Goal: Task Accomplishment & Management: Manage account settings

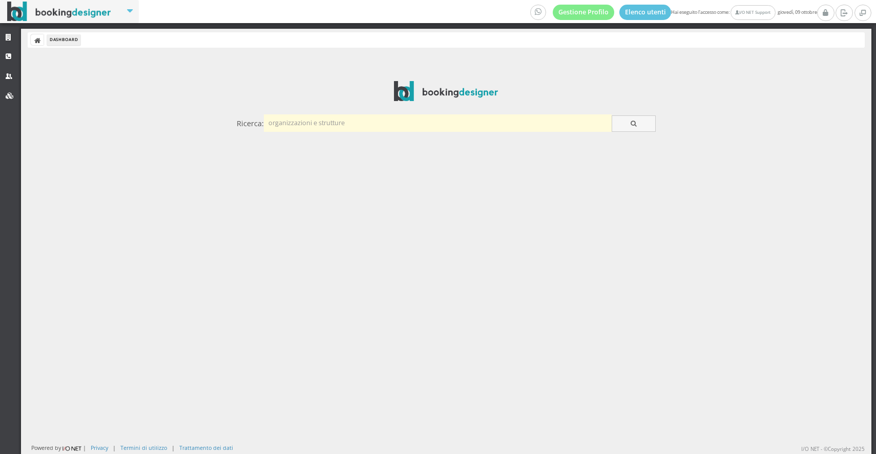
click at [350, 129] on input "text" at bounding box center [438, 122] width 348 height 17
type input "bianchi"
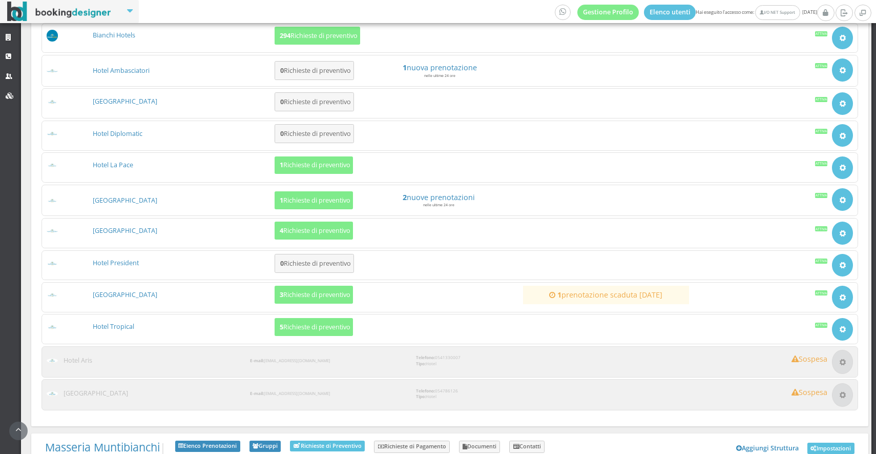
scroll to position [278, 0]
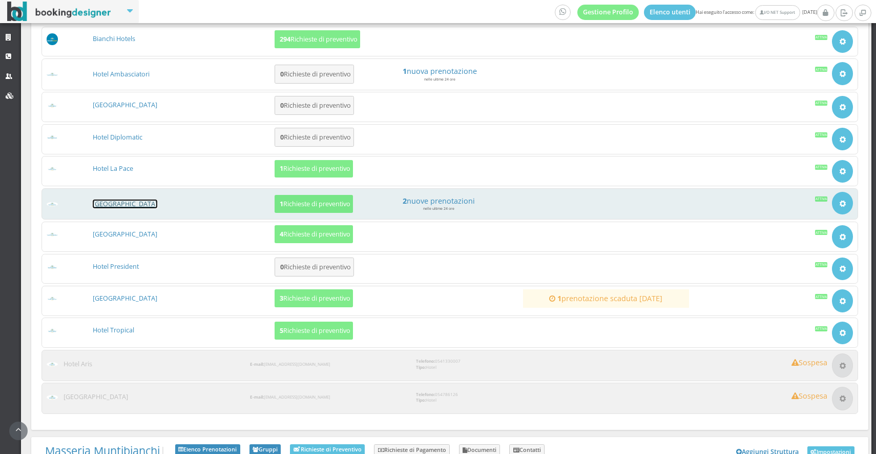
click at [116, 202] on link "[GEOGRAPHIC_DATA]" at bounding box center [125, 203] width 65 height 9
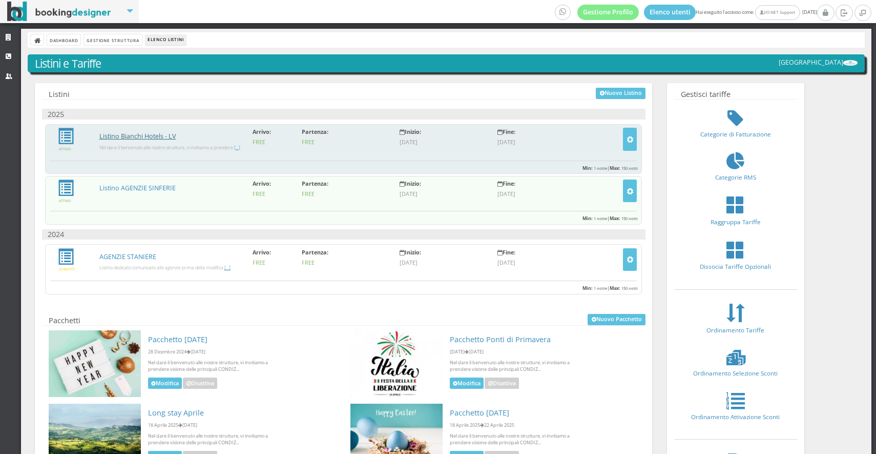
click at [138, 134] on link "Listino Bianchi Hotels - LV" at bounding box center [137, 136] width 77 height 9
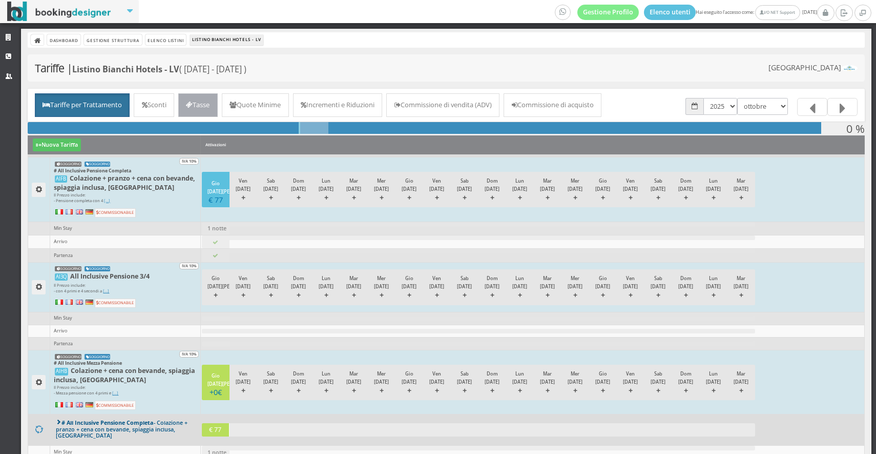
click at [210, 104] on link "Tasse" at bounding box center [197, 105] width 39 height 24
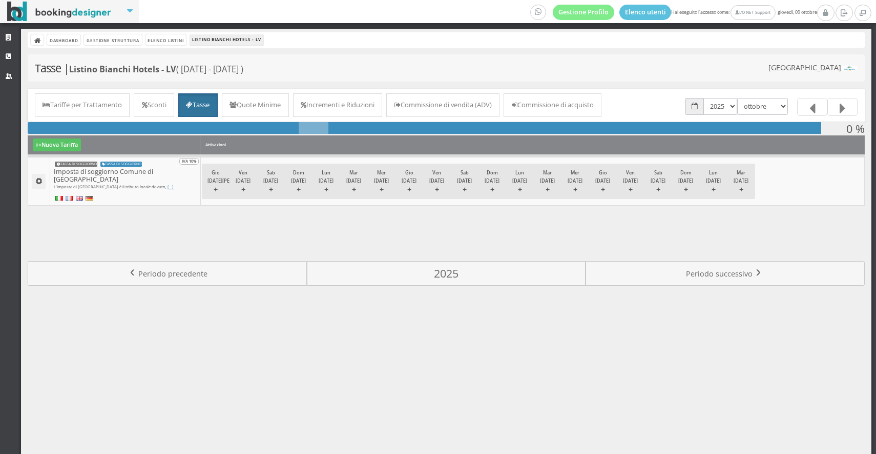
click at [839, 108] on link at bounding box center [843, 107] width 30 height 18
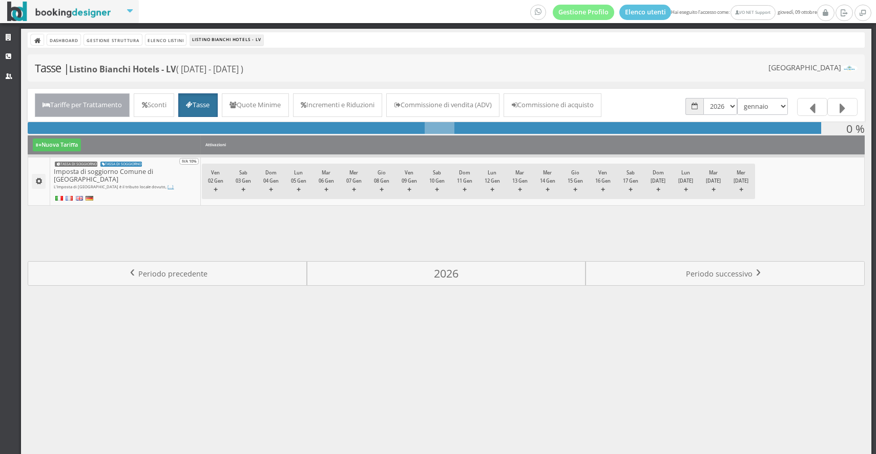
click at [93, 110] on link "Tariffe per Trattamento" at bounding box center [82, 105] width 95 height 24
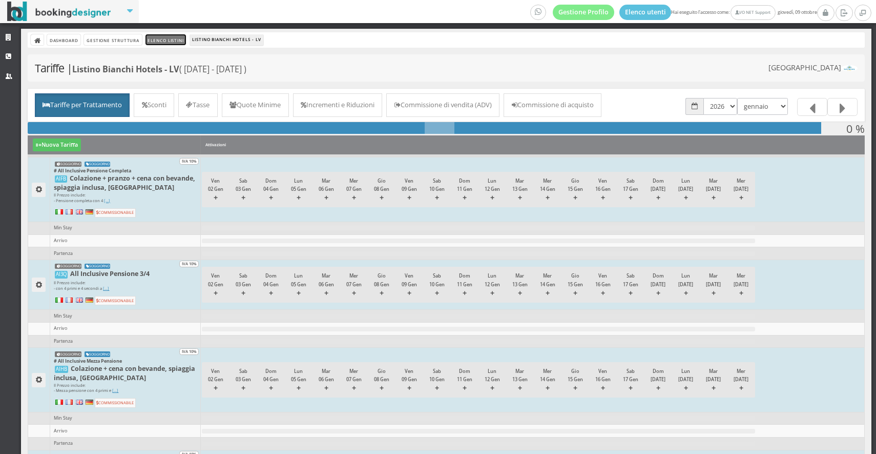
click at [163, 42] on link "Elenco Listini" at bounding box center [166, 39] width 41 height 11
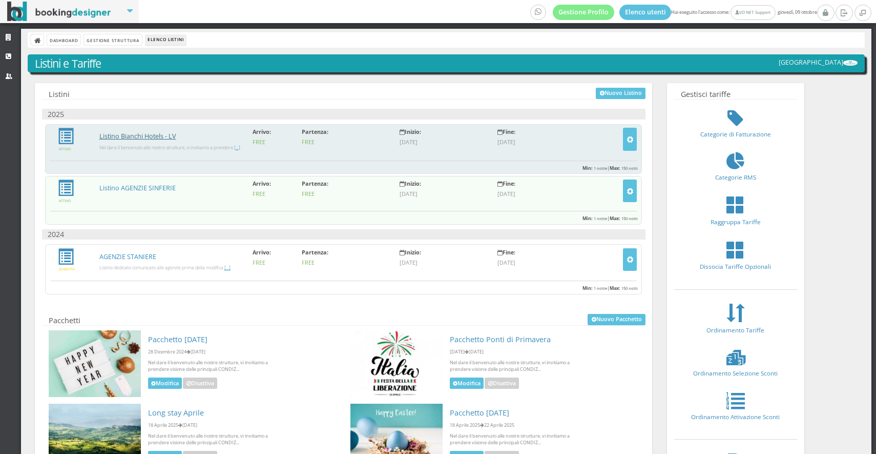
click at [141, 134] on link "Listino Bianchi Hotels - LV" at bounding box center [137, 136] width 77 height 9
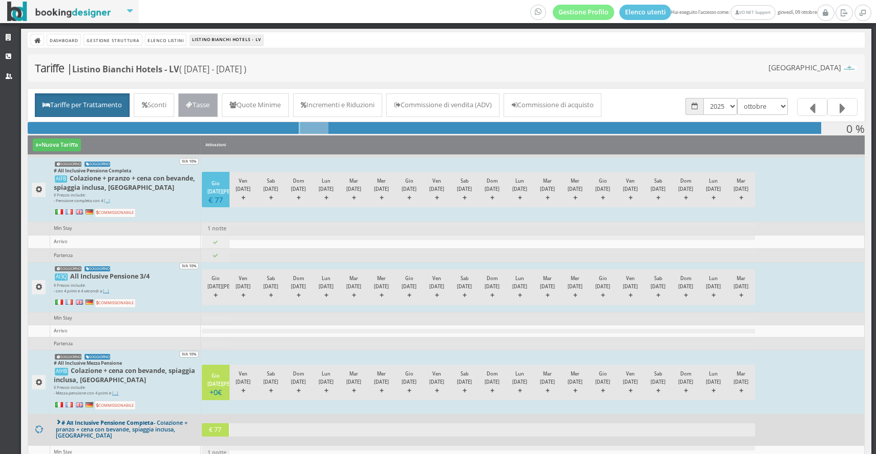
click at [199, 98] on link "Tasse" at bounding box center [197, 105] width 39 height 24
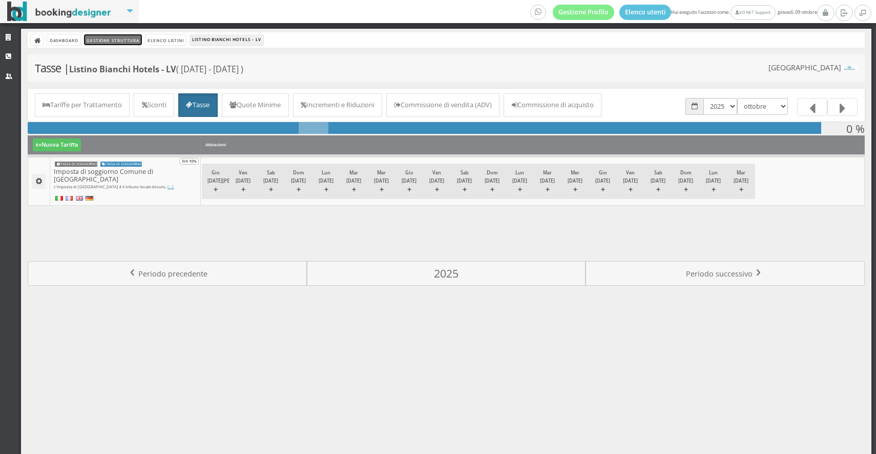
click at [132, 36] on link "Gestione Struttura" at bounding box center [112, 39] width 57 height 11
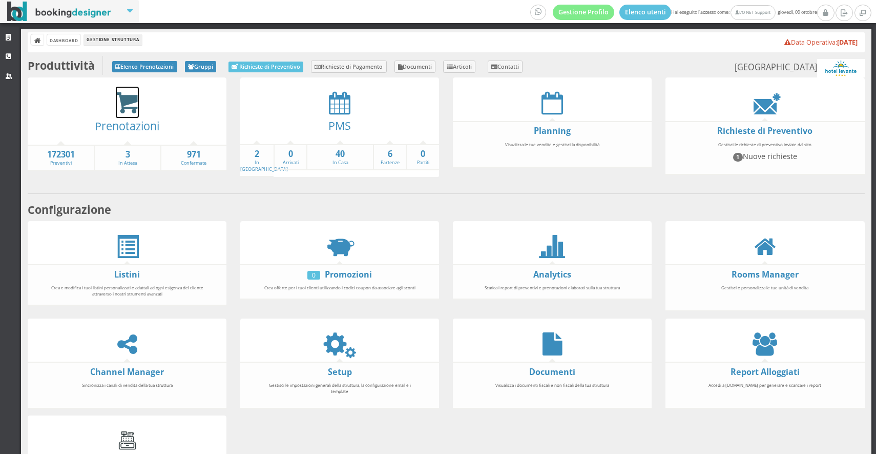
click at [127, 100] on icon at bounding box center [127, 103] width 23 height 24
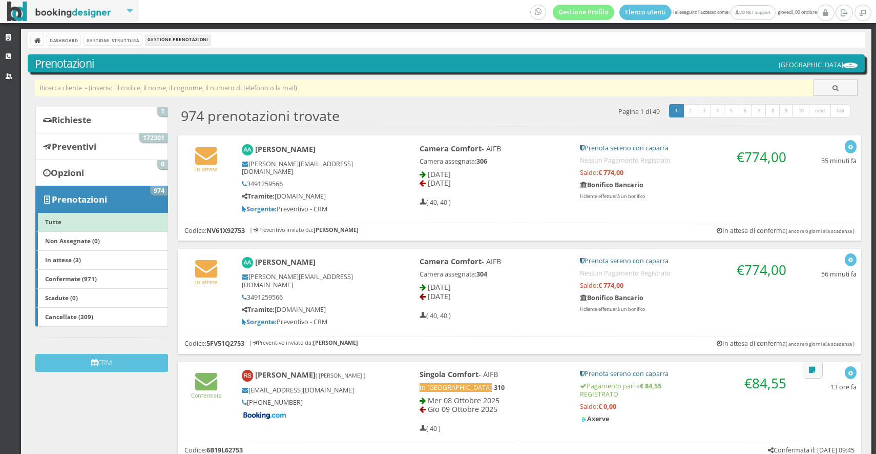
click at [284, 95] on input "text" at bounding box center [425, 87] width 780 height 17
type input "carlomagno"
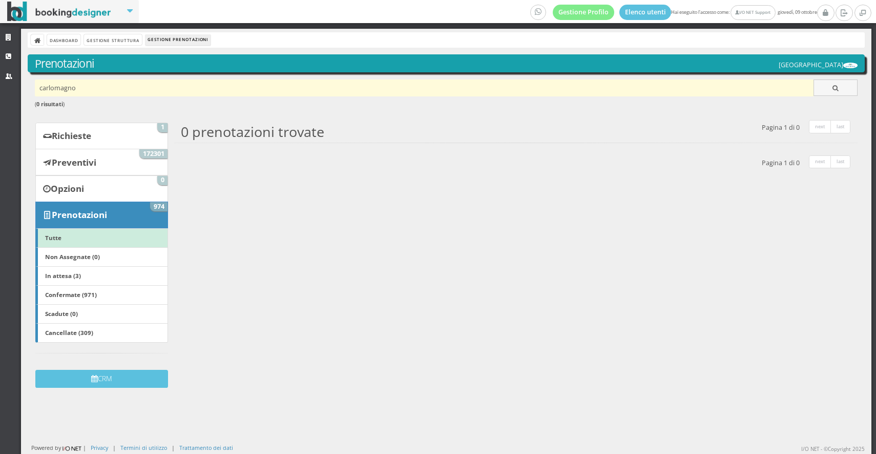
click at [59, 83] on input "carlomagno" at bounding box center [425, 87] width 780 height 17
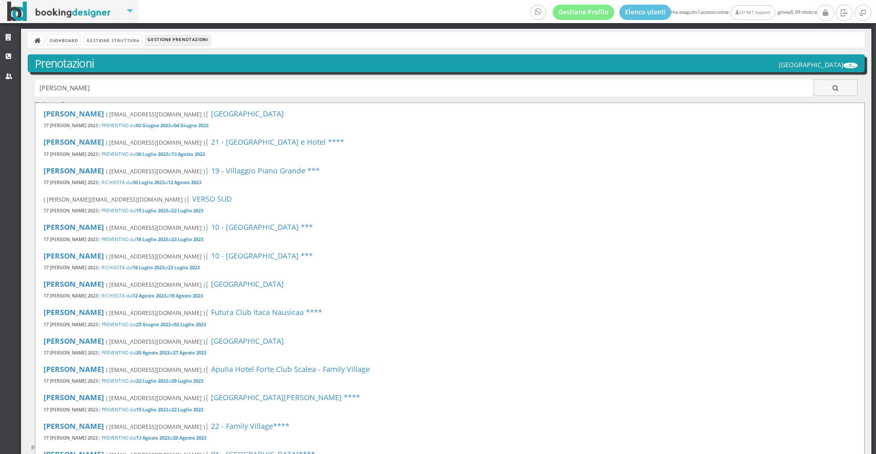
type input "gianluca"
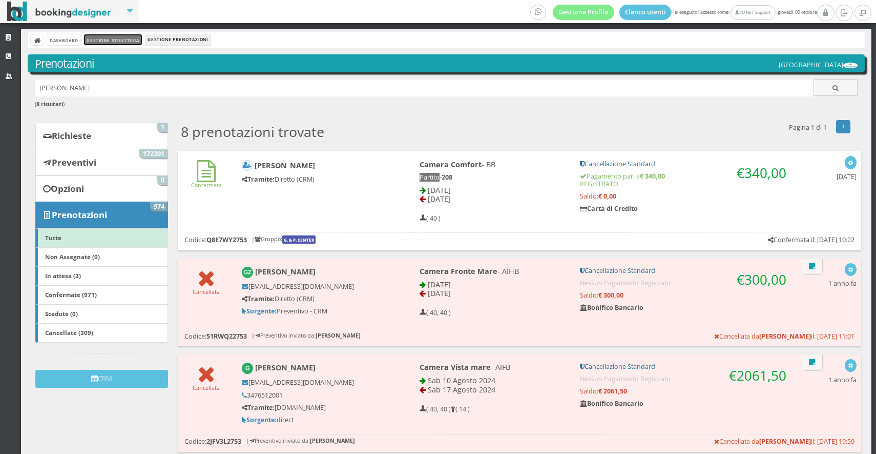
click at [97, 42] on link "Gestione Struttura" at bounding box center [112, 39] width 57 height 11
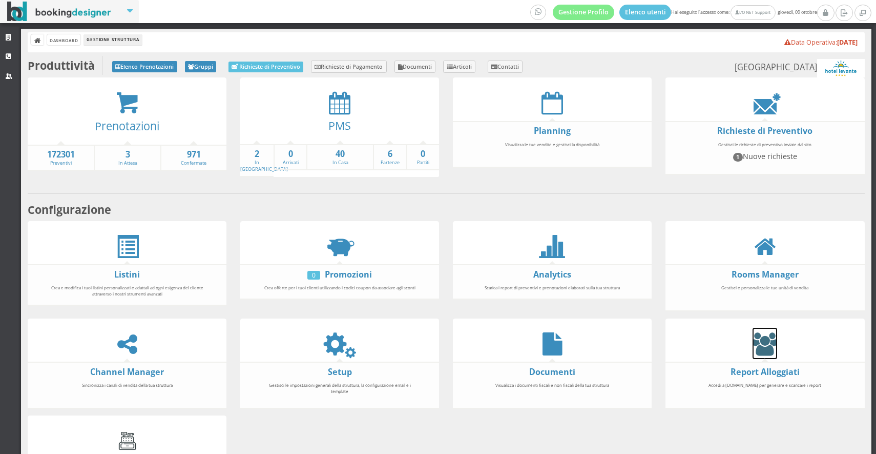
click at [769, 351] on icon at bounding box center [765, 343] width 25 height 23
click at [133, 98] on icon at bounding box center [127, 103] width 23 height 24
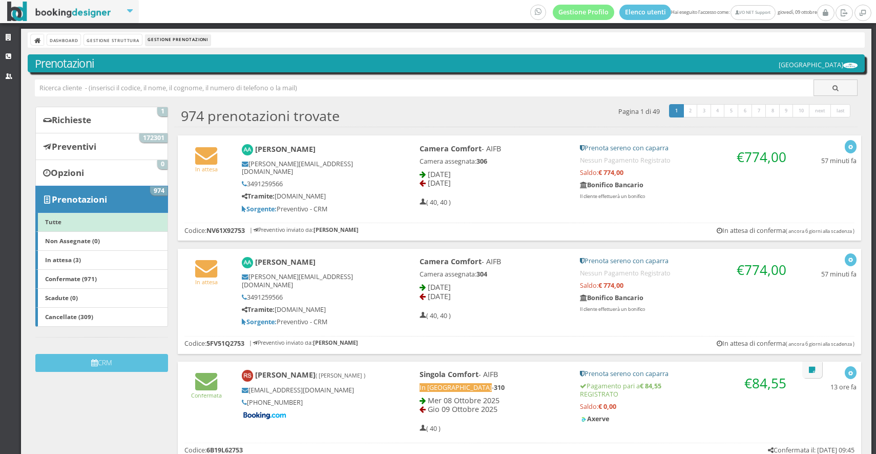
click at [383, 151] on h4 "Antonio Alborghetti" at bounding box center [314, 150] width 144 height 12
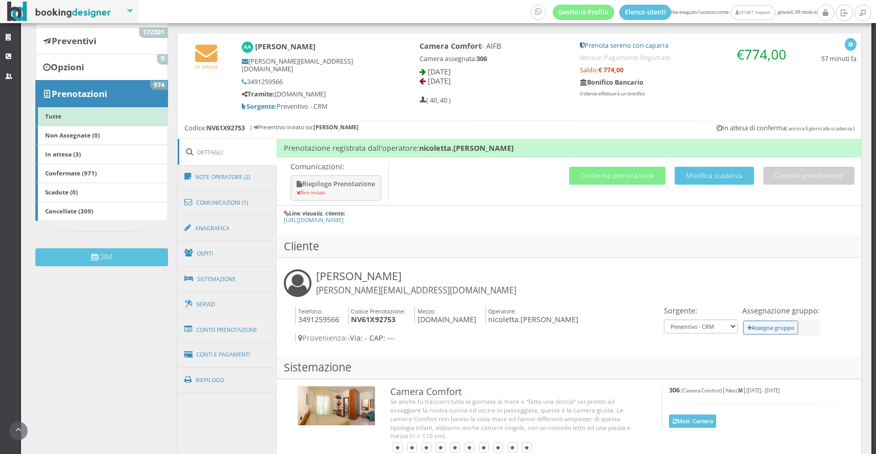
scroll to position [126, 0]
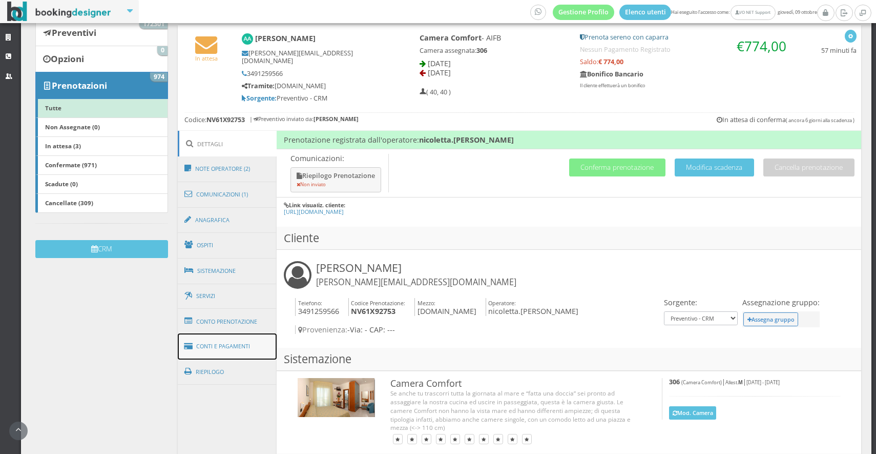
click at [234, 333] on link "Conti e Pagamenti" at bounding box center [227, 346] width 99 height 26
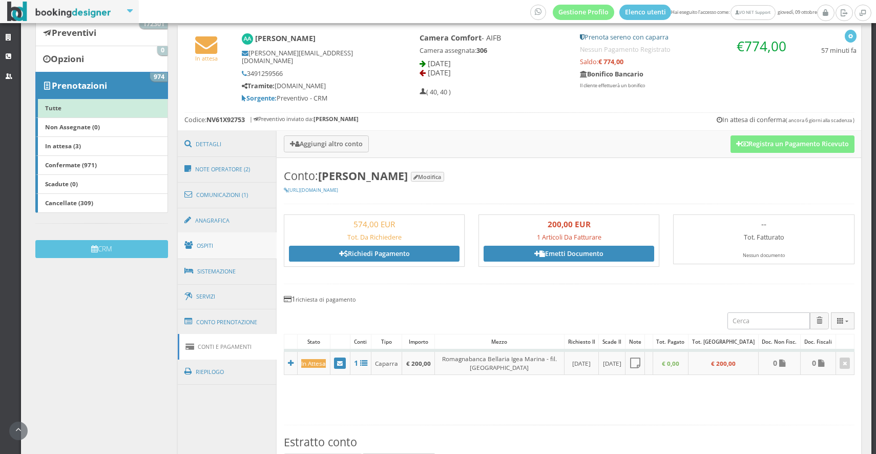
scroll to position [0, 0]
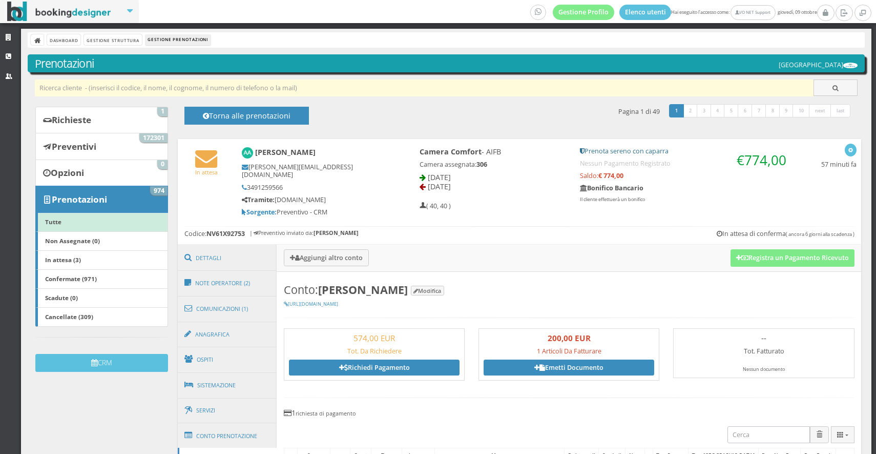
click at [213, 94] on input "text" at bounding box center [425, 87] width 780 height 17
type input "en55fb42753"
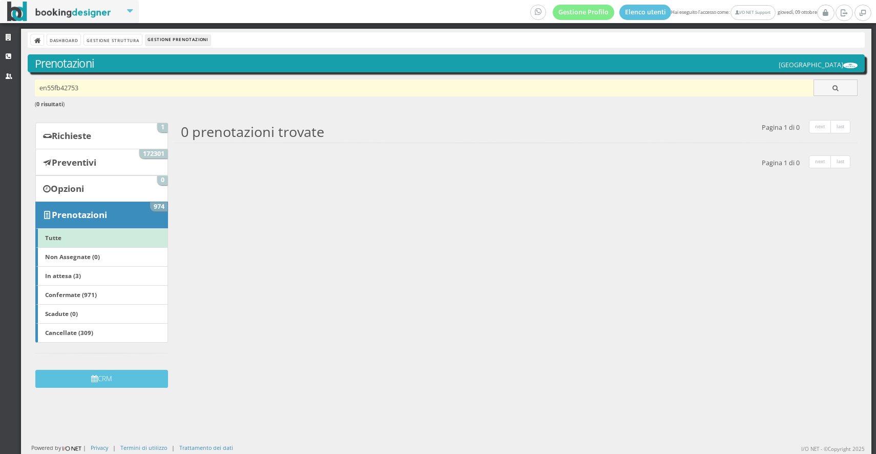
click at [53, 86] on input "en55fb42753" at bounding box center [425, 87] width 780 height 17
click at [58, 88] on input "en55fb42753" at bounding box center [425, 87] width 780 height 17
click at [74, 85] on input "en55fb42753" at bounding box center [425, 87] width 780 height 17
click at [50, 85] on input "en55fb42753" at bounding box center [425, 87] width 780 height 17
click at [56, 87] on input "en55fb42753" at bounding box center [425, 87] width 780 height 17
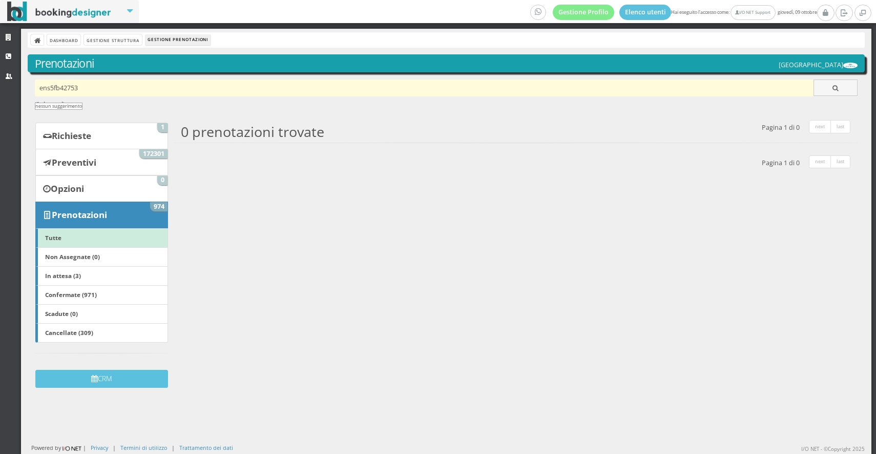
type input "ens5fb42753"
click at [70, 87] on input "ens5fb42753" at bounding box center [425, 87] width 780 height 17
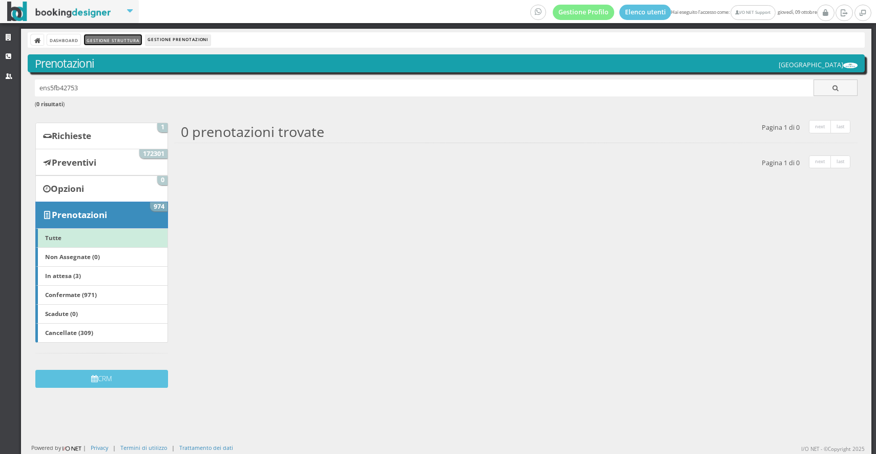
click at [107, 44] on link "Gestione Struttura" at bounding box center [112, 39] width 57 height 11
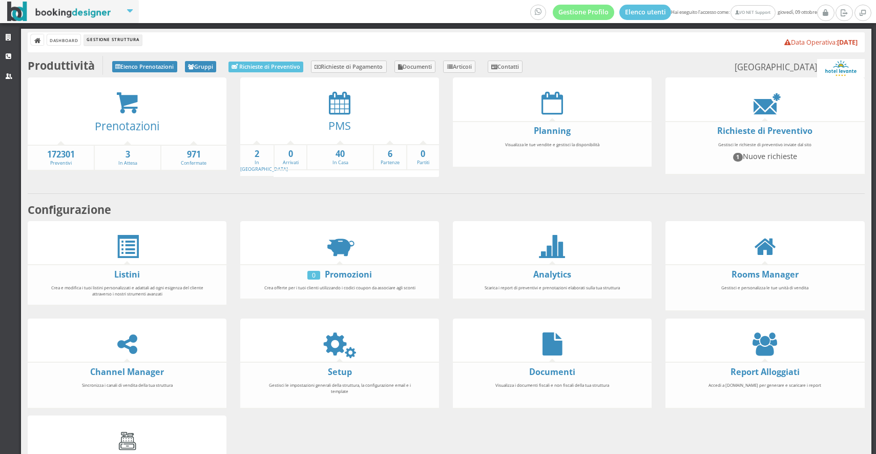
click at [565, 348] on div at bounding box center [552, 343] width 199 height 23
click at [560, 345] on icon at bounding box center [553, 343] width 20 height 23
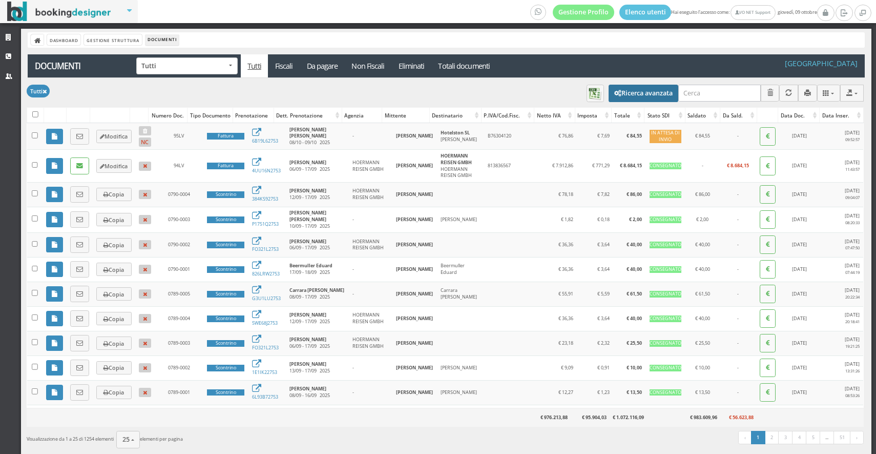
click at [638, 87] on button "Ricerca avanzata" at bounding box center [644, 93] width 70 height 17
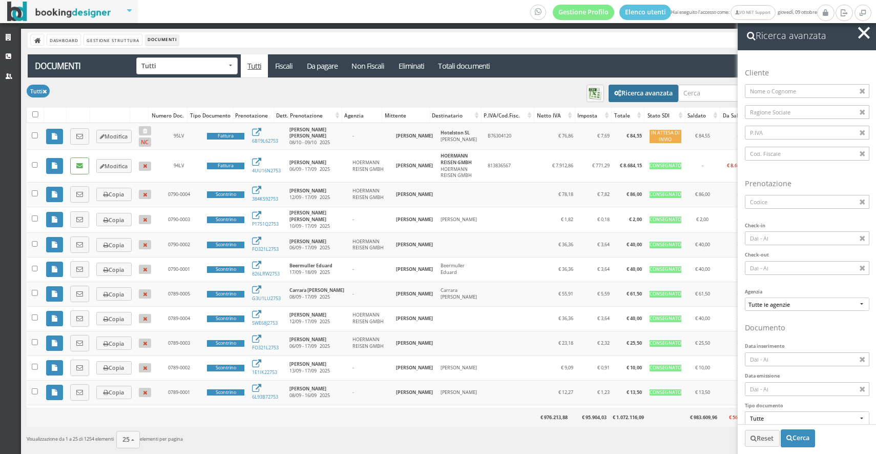
scroll to position [91, 0]
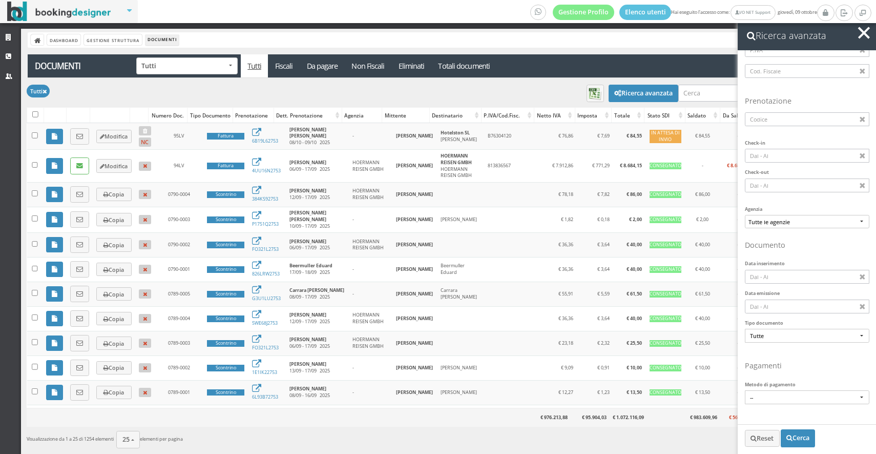
click at [782, 327] on div "Tipo documento Tutte Fattura Acconto/Anticipo su fattura Acconto/Anticipo su pa…" at bounding box center [807, 335] width 125 height 30
click at [776, 335] on span "Tutte" at bounding box center [807, 336] width 114 height 8
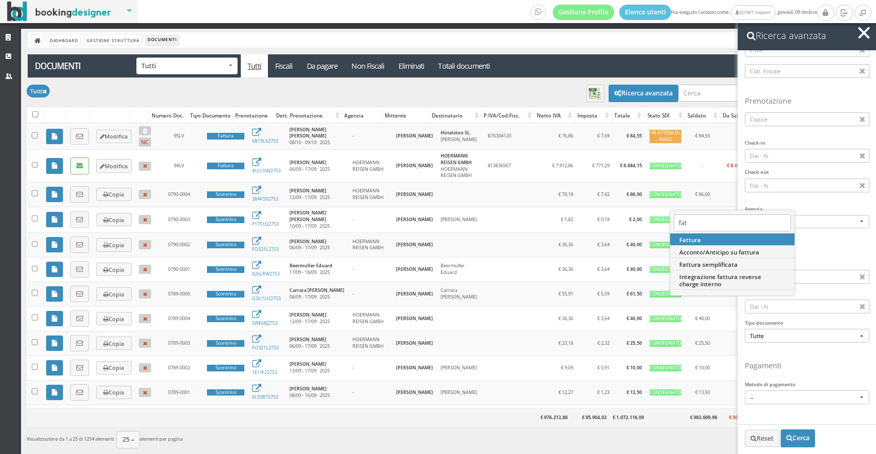
type input "fatt"
select select "TD01"
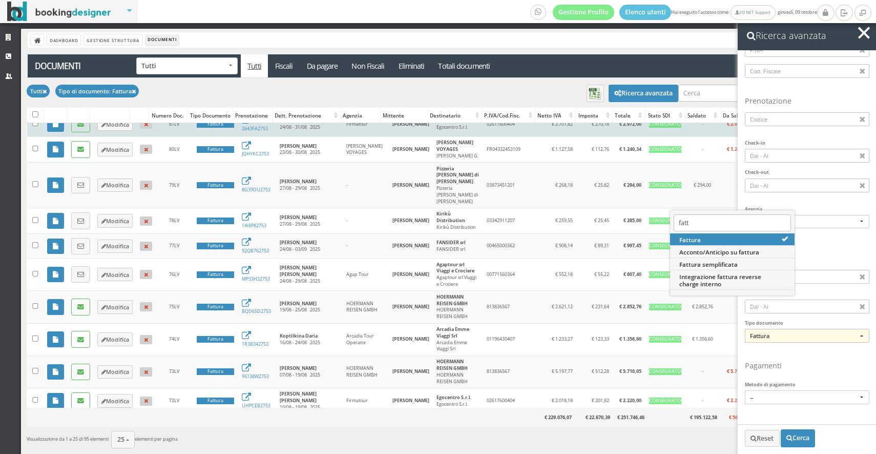
scroll to position [27, 0]
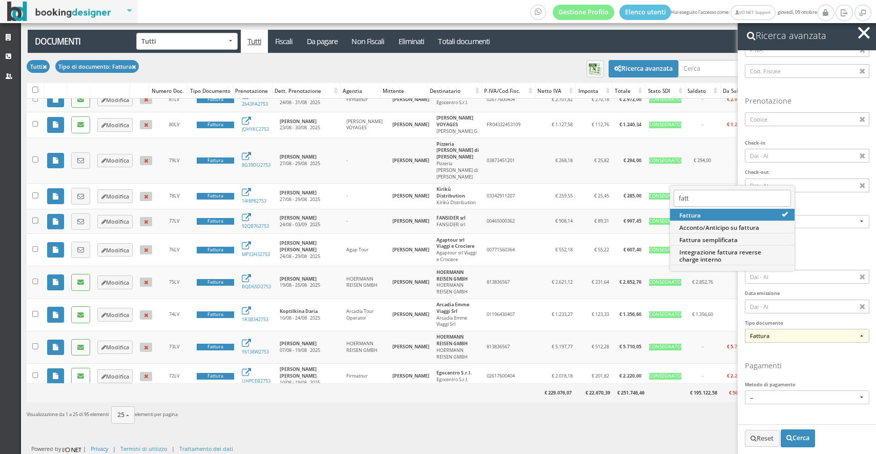
type input "fatt"
click at [861, 30] on span "button" at bounding box center [865, 33] width 12 height 12
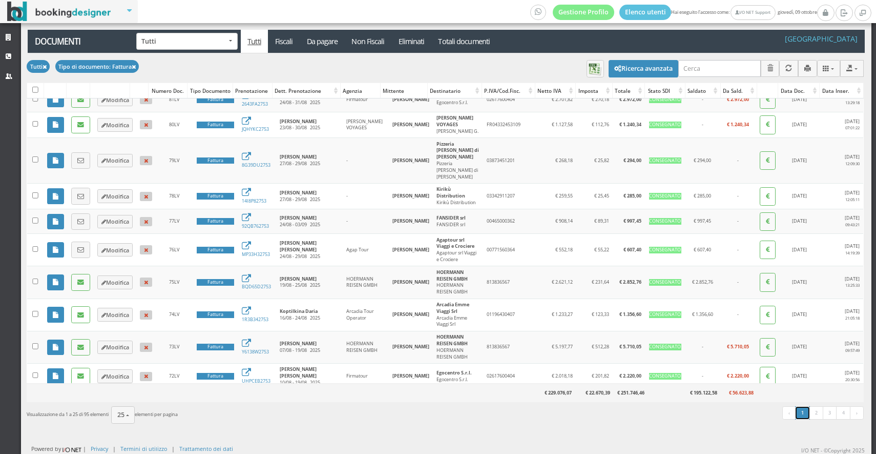
click at [807, 412] on link "1" at bounding box center [802, 412] width 15 height 13
click at [813, 416] on link "2" at bounding box center [816, 412] width 15 height 13
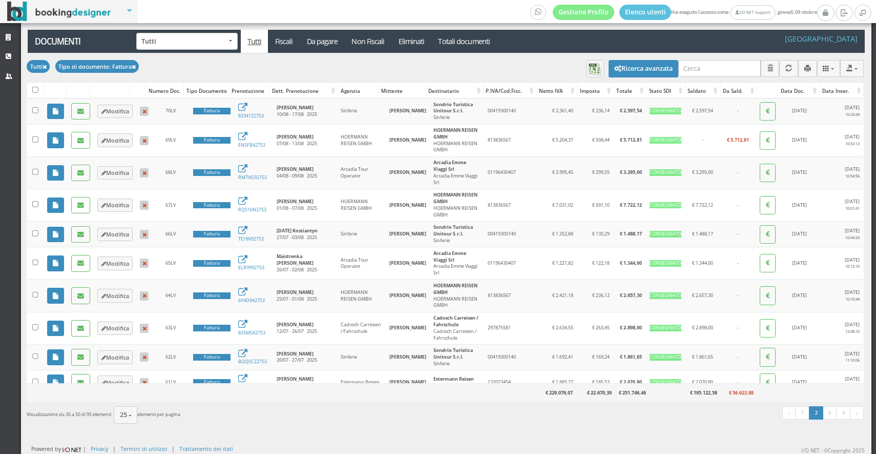
scroll to position [6, 0]
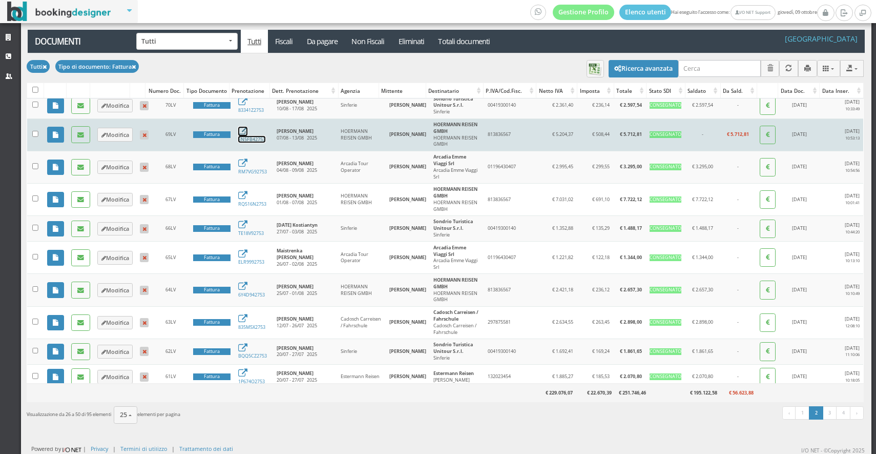
click at [247, 136] on link "EN5FB42753" at bounding box center [251, 135] width 27 height 13
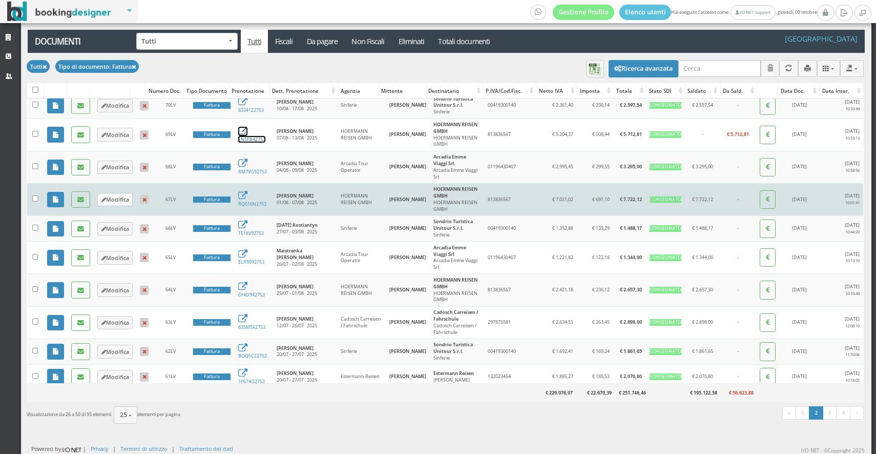
scroll to position [0, 0]
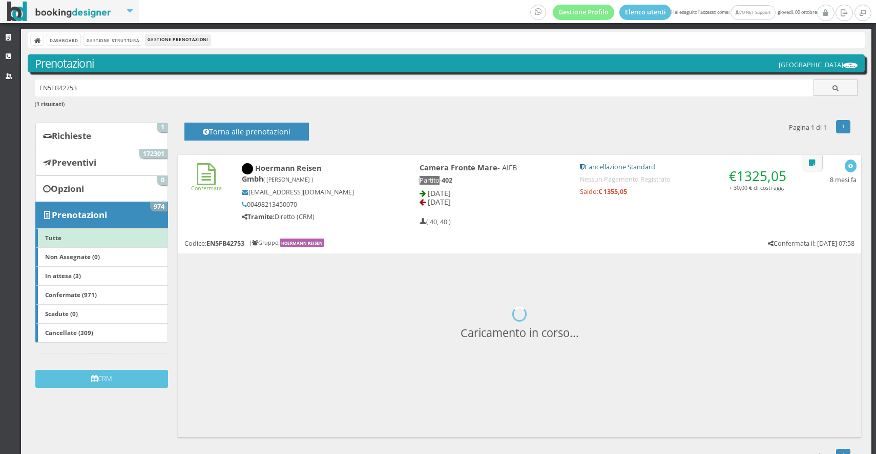
scroll to position [28, 0]
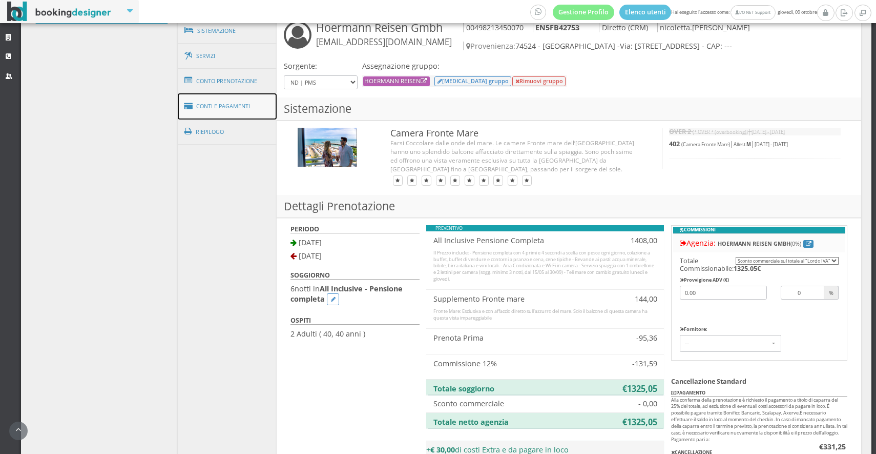
click at [216, 103] on link "Conti e Pagamenti" at bounding box center [227, 106] width 99 height 26
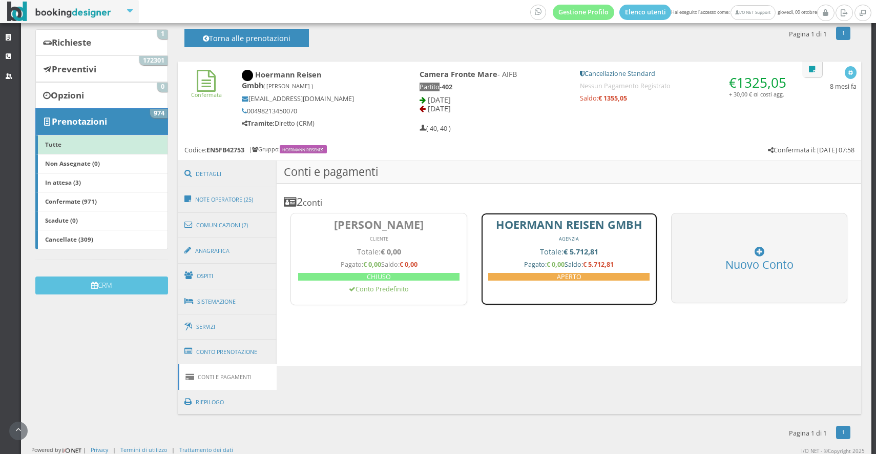
click at [503, 246] on link "HOERMANN REISEN GMBH AGENZIA Totale: € 5.712,81 Pagato: € 0,00 Saldo: € 5.712,8…" at bounding box center [569, 259] width 176 height 92
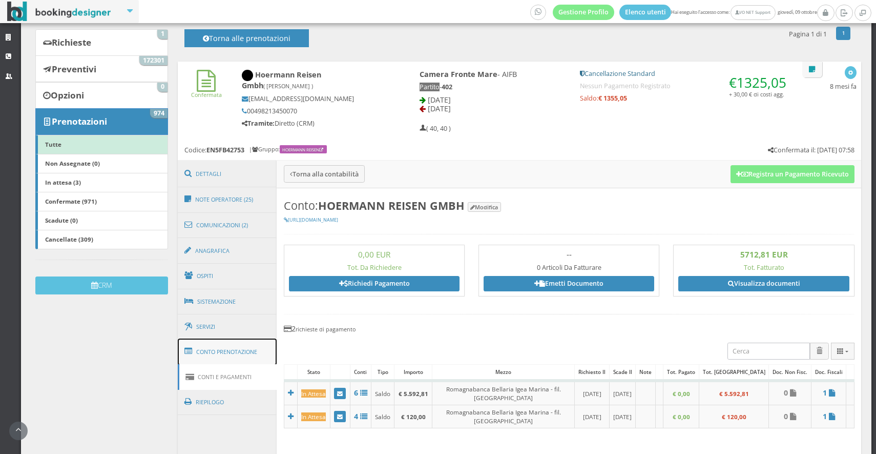
click at [225, 350] on link "Conto Prenotazione" at bounding box center [227, 351] width 99 height 27
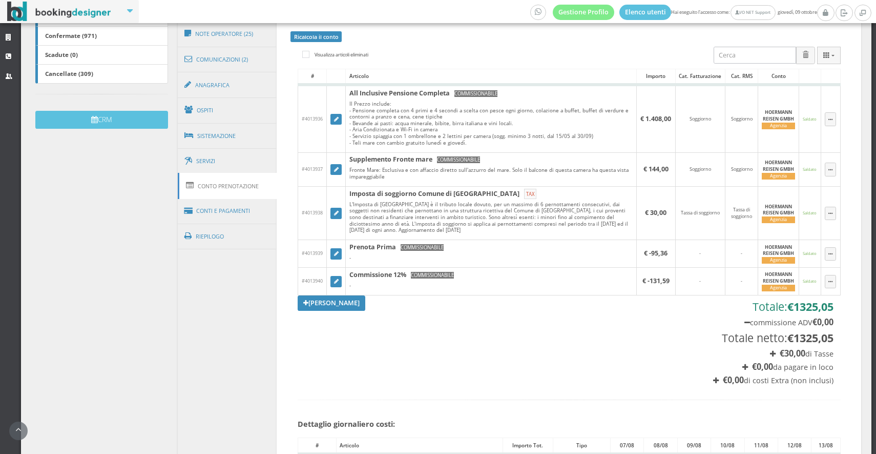
scroll to position [266, 0]
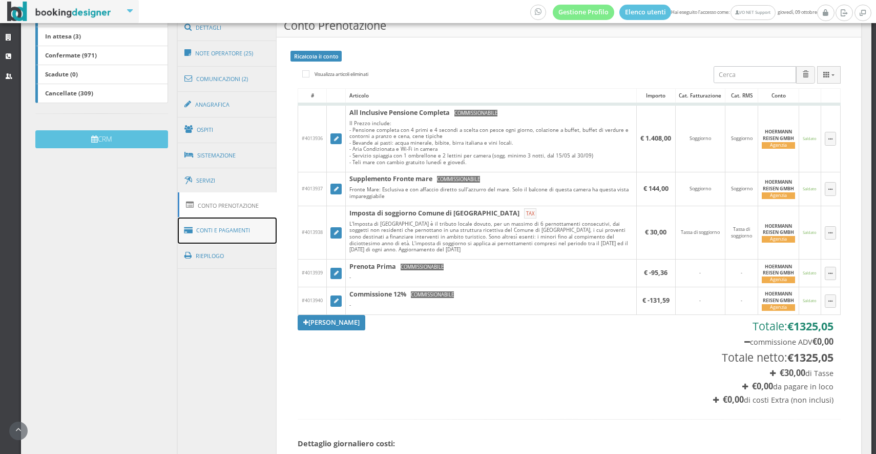
click at [249, 234] on link "Conti e Pagamenti" at bounding box center [227, 230] width 99 height 26
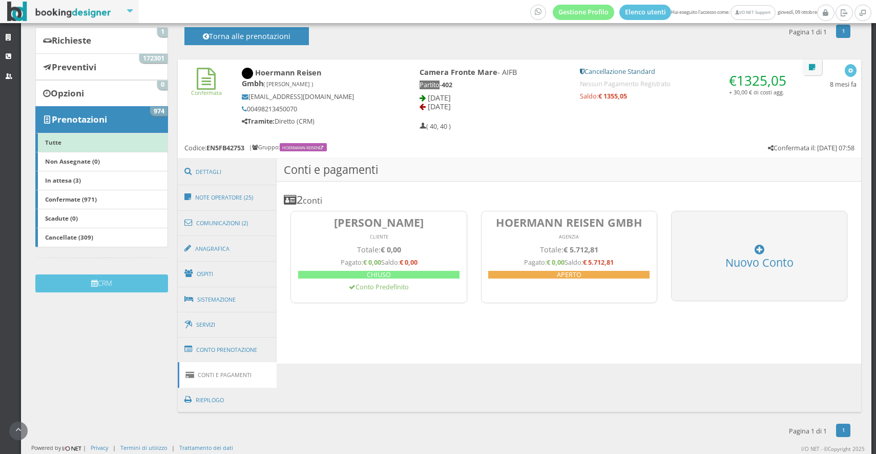
scroll to position [104, 0]
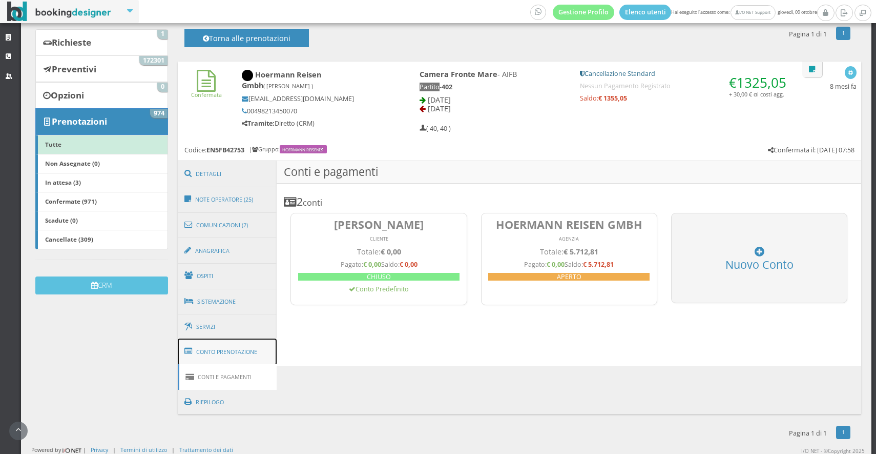
click at [252, 347] on link "Conto Prenotazione" at bounding box center [227, 351] width 99 height 27
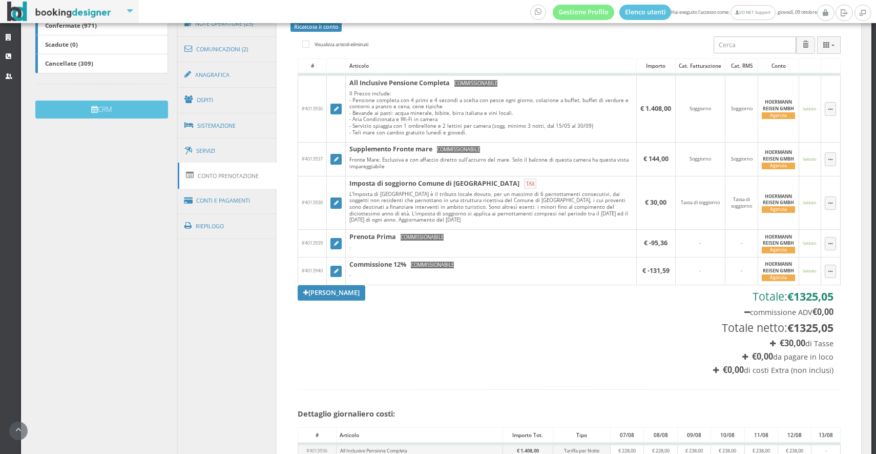
scroll to position [314, 0]
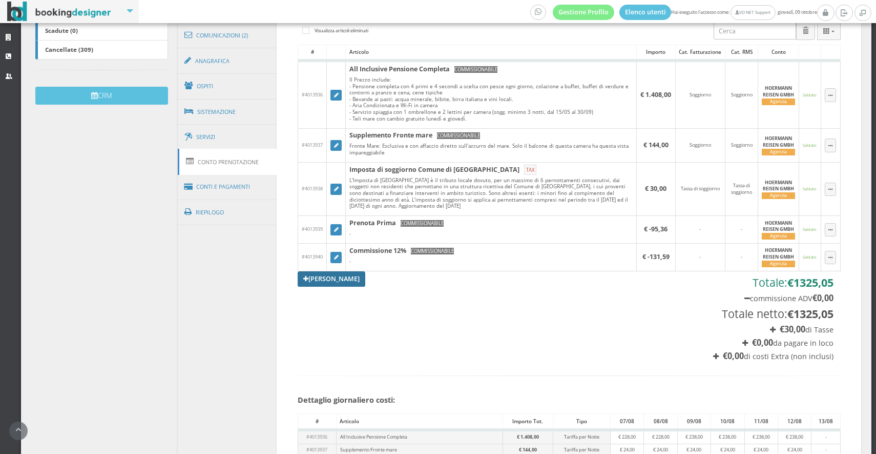
click at [311, 281] on link "Aggiungi Tariffa" at bounding box center [332, 278] width 68 height 15
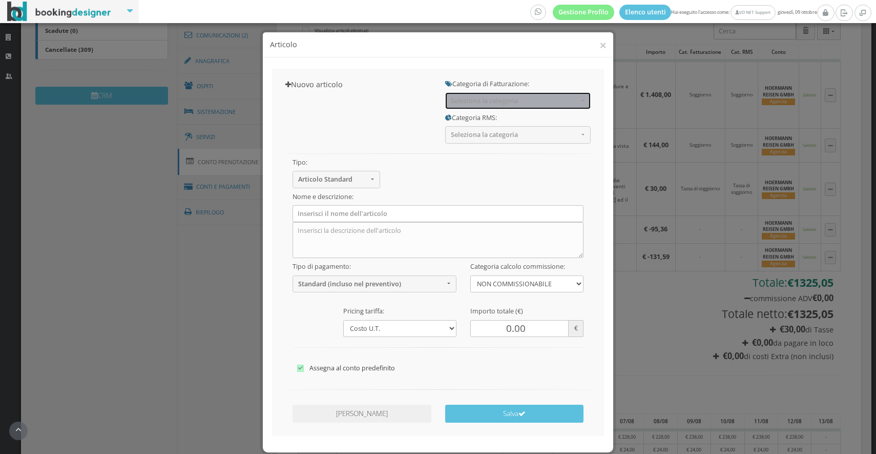
click at [472, 101] on span "Seleziona la categoria" at bounding box center [515, 101] width 128 height 8
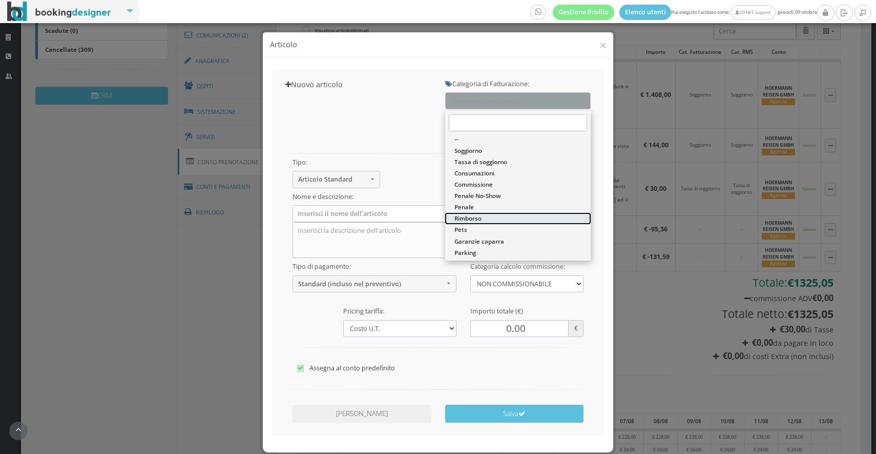
click at [491, 217] on link "Rimborso" at bounding box center [518, 218] width 146 height 11
select select "48"
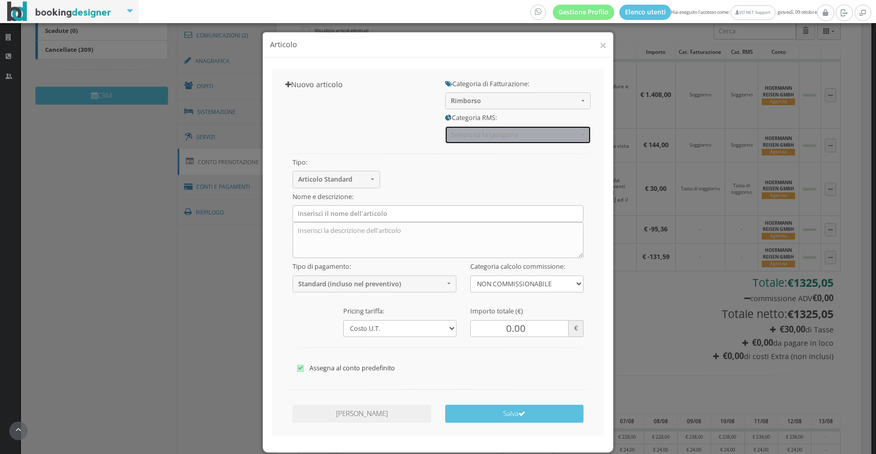
click at [464, 132] on span "Seleziona la categoria" at bounding box center [515, 135] width 128 height 8
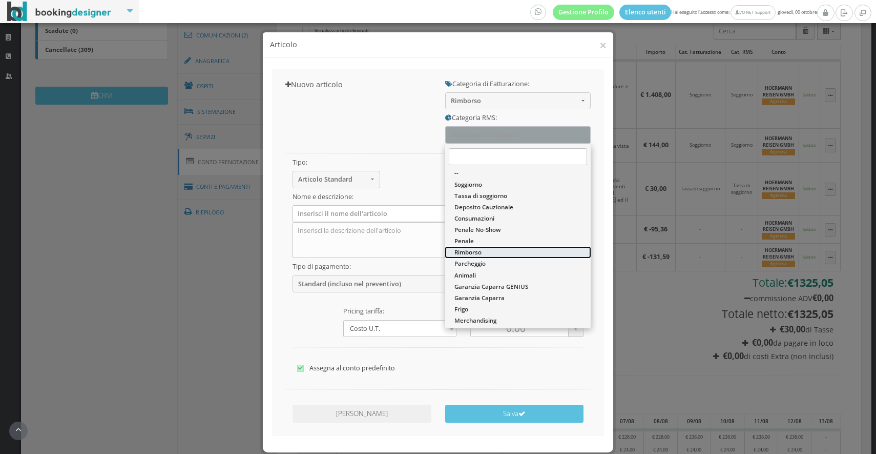
click at [477, 250] on span "Rimborso" at bounding box center [468, 252] width 27 height 9
select select "43"
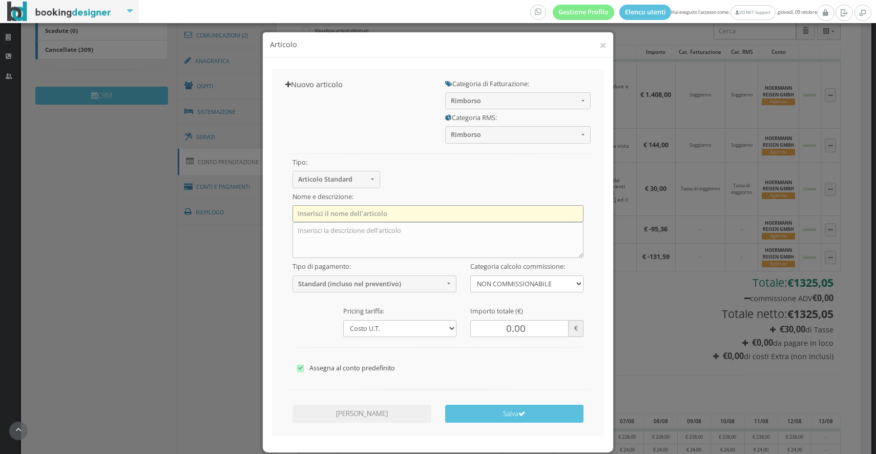
click at [380, 216] on input "text" at bounding box center [439, 213] width 292 height 17
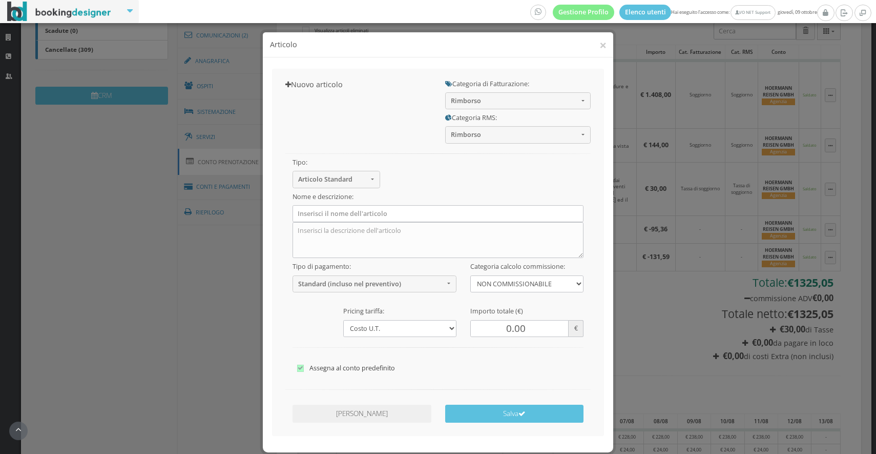
click at [206, 256] on div "× Articolo Nuovo articolo Categoria di Fatturazione: Rimborso -- Soggiorno Tass…" at bounding box center [438, 227] width 876 height 454
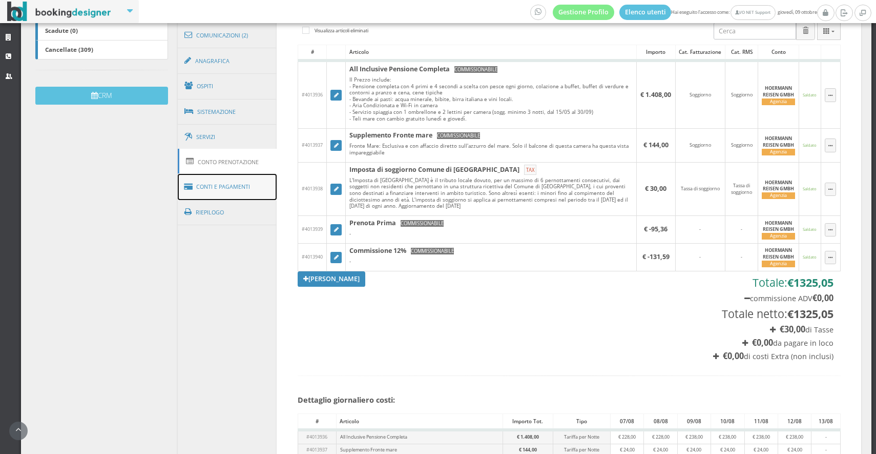
click at [207, 176] on link "Conti e Pagamenti" at bounding box center [227, 187] width 99 height 26
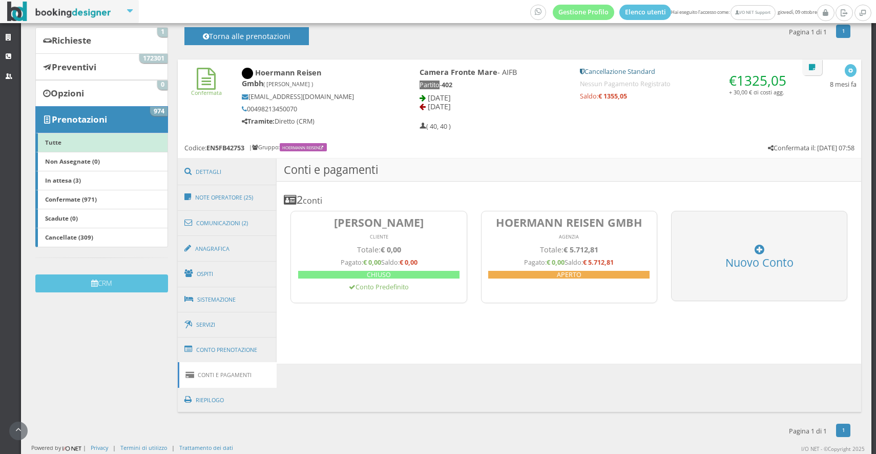
scroll to position [104, 0]
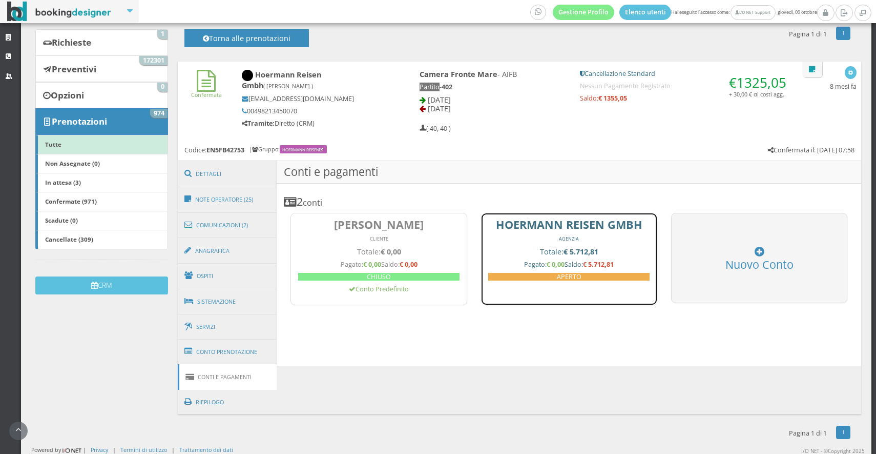
click at [505, 262] on h5 "Pagato: € 0,00 Saldo: € 5.712,81" at bounding box center [568, 264] width 161 height 8
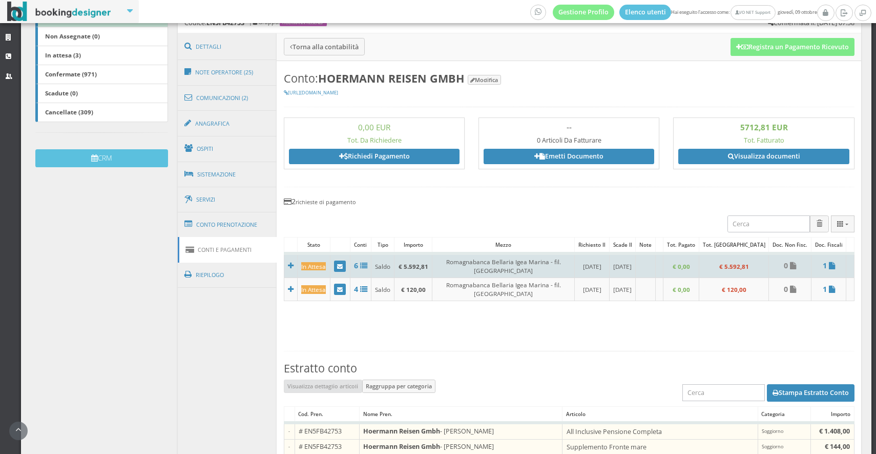
scroll to position [244, 0]
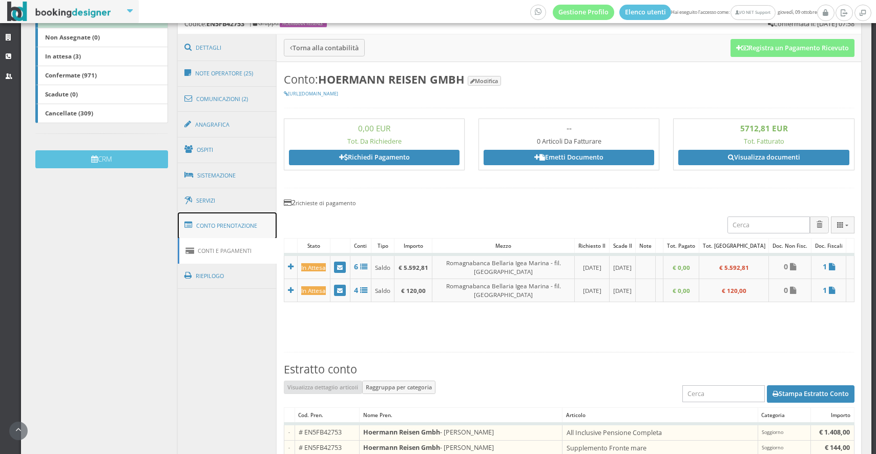
click at [242, 226] on link "Conto Prenotazione" at bounding box center [227, 225] width 99 height 27
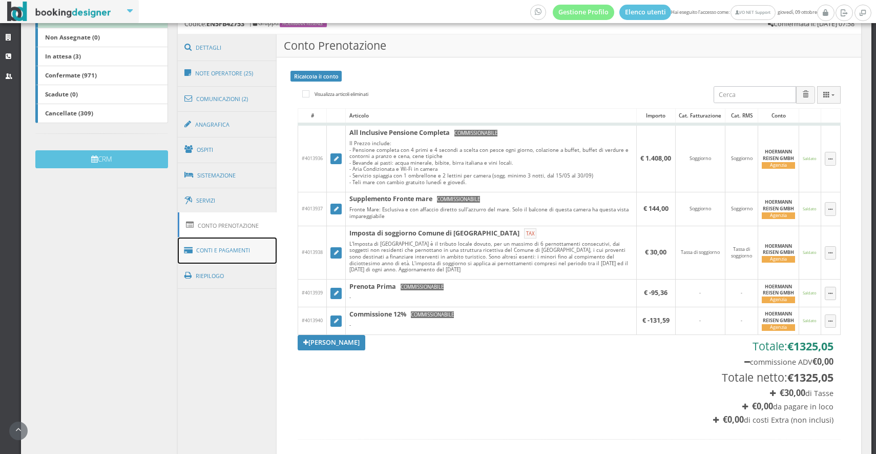
click at [239, 254] on link "Conti e Pagamenti" at bounding box center [227, 250] width 99 height 26
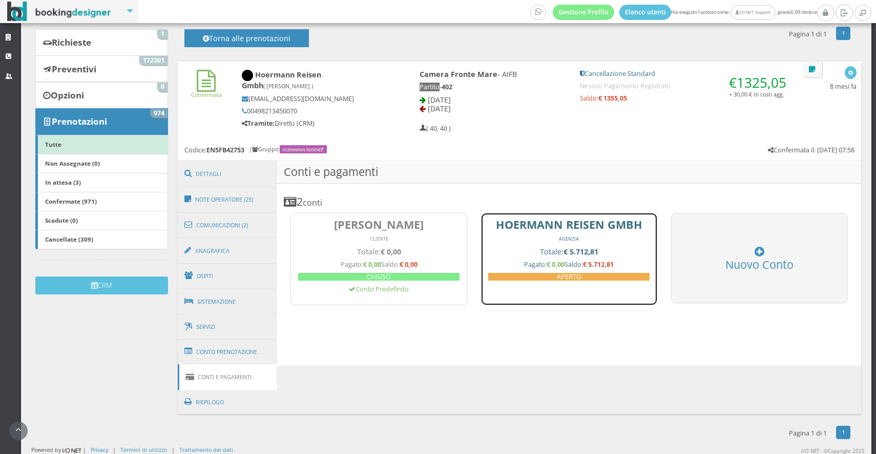
click at [501, 263] on h5 "Pagato: € 0,00 Saldo: € 5.712,81" at bounding box center [568, 264] width 161 height 8
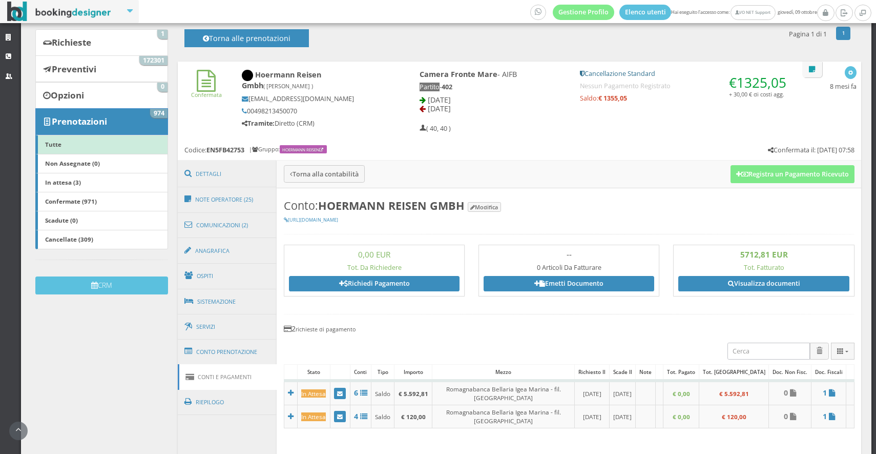
click at [332, 120] on div "Hoermann Reisen Gmbh ( Geyer Rita ) reservierung@hoermann-reisen.de 00498213450…" at bounding box center [313, 98] width 157 height 67
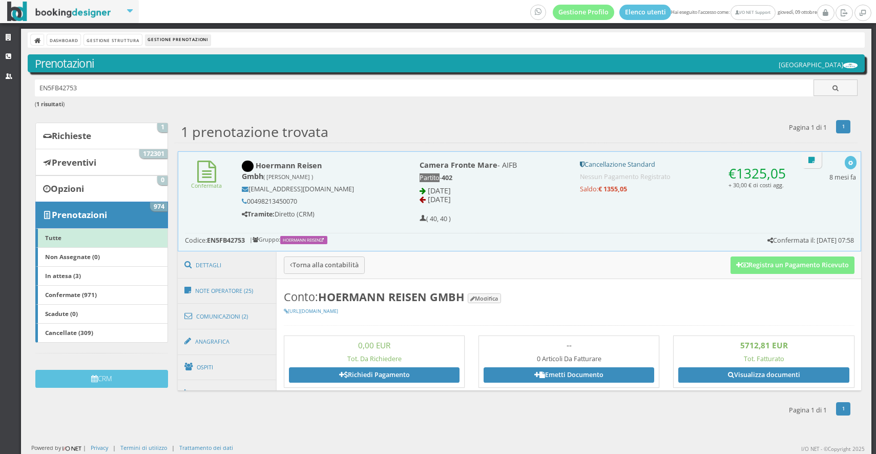
scroll to position [0, 0]
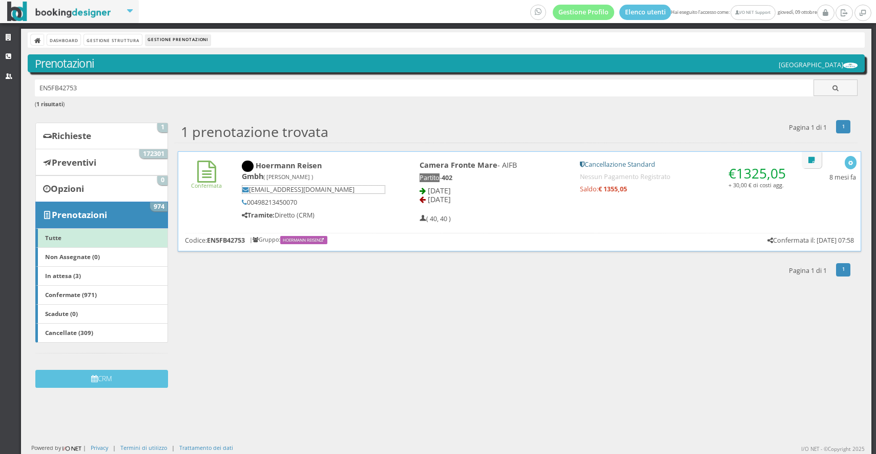
click at [360, 185] on h5 "reservierung@hoermann-reisen.de" at bounding box center [313, 189] width 143 height 9
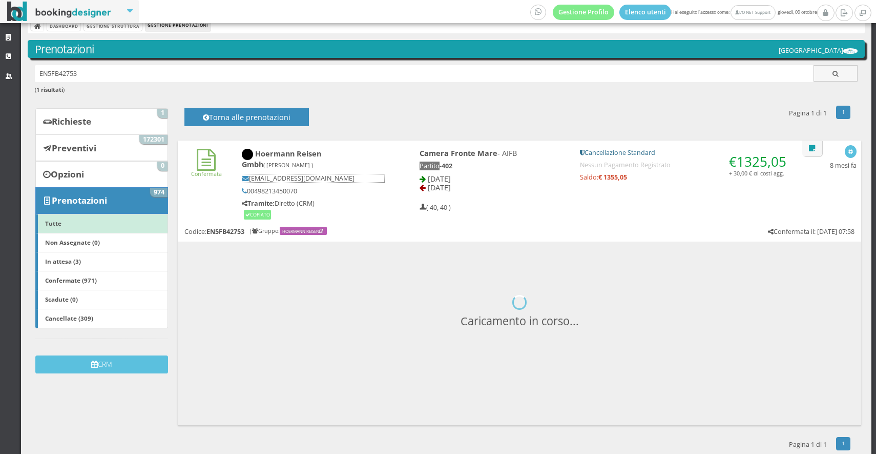
scroll to position [28, 0]
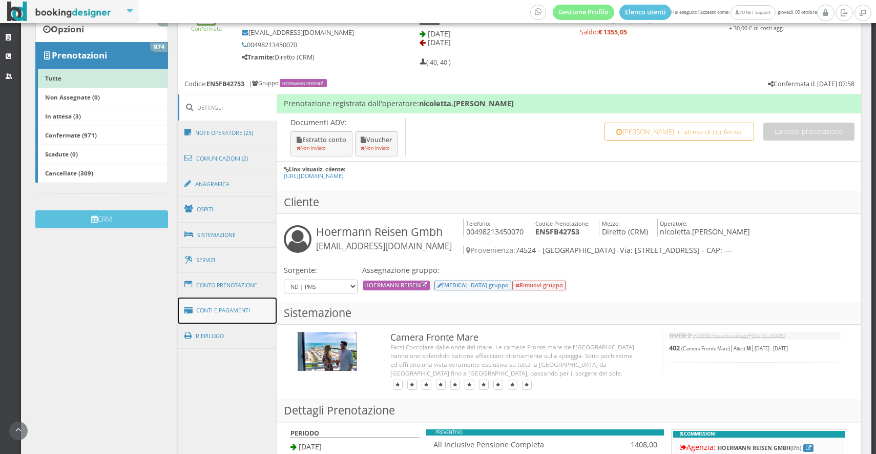
click at [243, 299] on link "Conti e Pagamenti" at bounding box center [227, 310] width 99 height 26
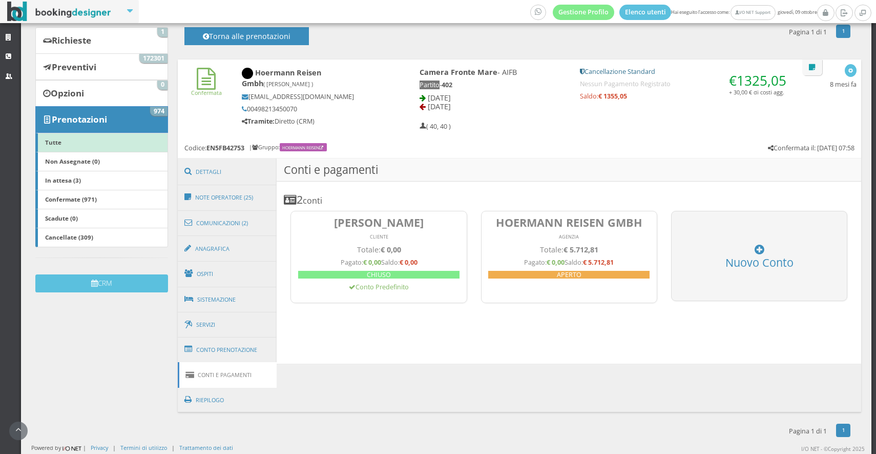
scroll to position [104, 0]
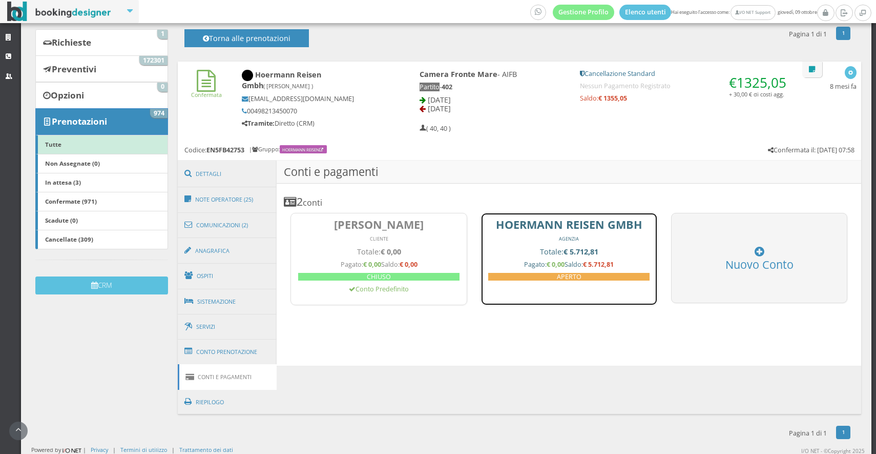
click at [505, 273] on h5 "APERTO" at bounding box center [568, 277] width 161 height 8
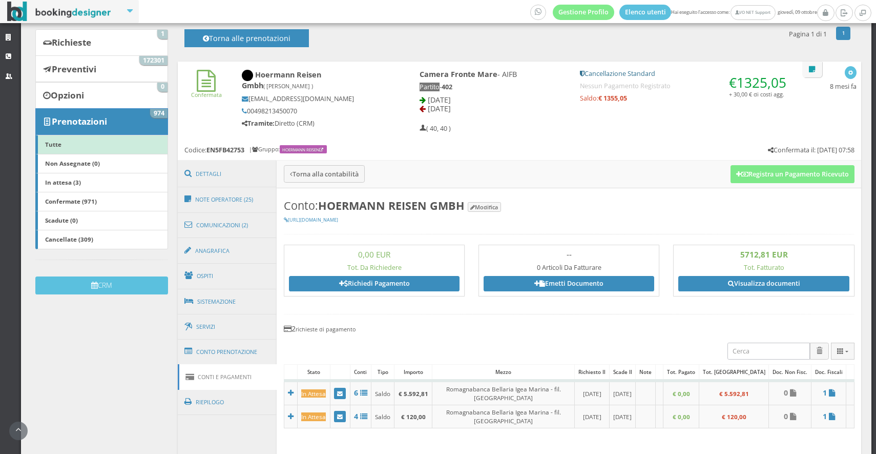
click at [329, 107] on h5 "00498213450070" at bounding box center [314, 111] width 144 height 8
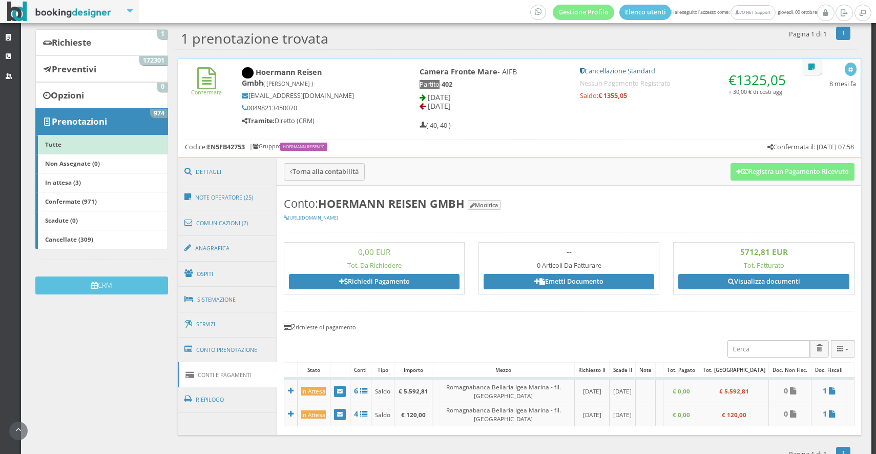
scroll to position [0, 0]
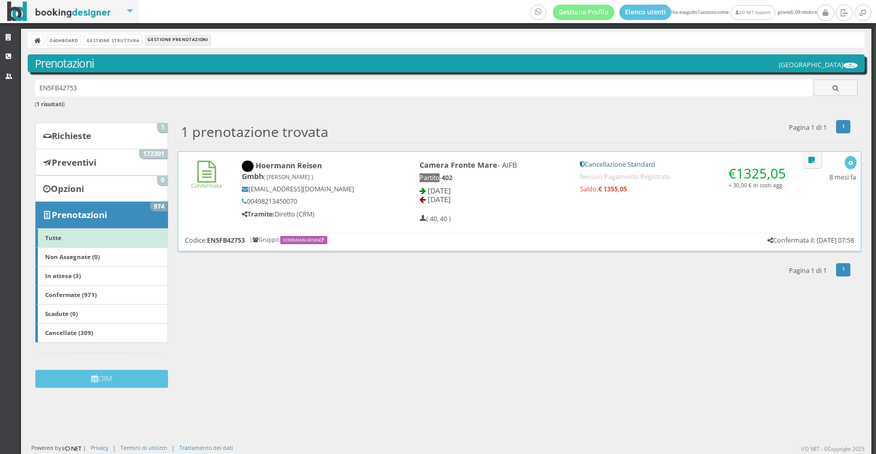
click at [358, 222] on div "Confermata Hoermann Reisen Gmbh ( Geyer Rita ) reservierung@hoermann-reisen.de …" at bounding box center [519, 189] width 683 height 75
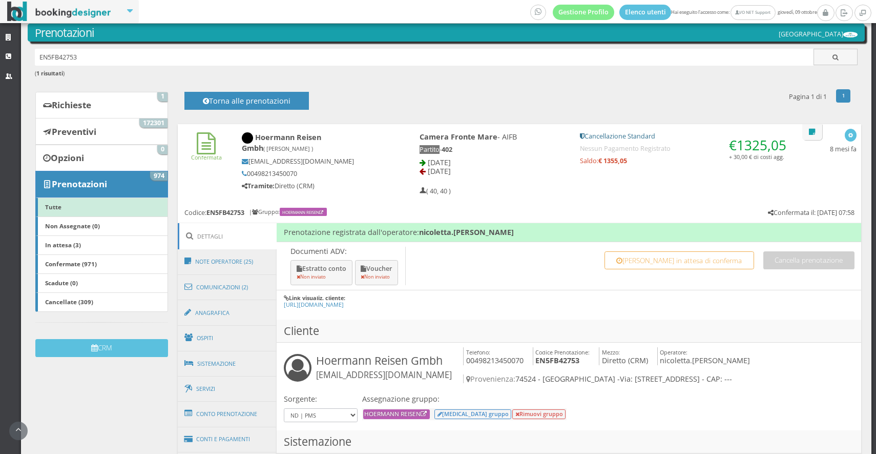
scroll to position [116, 0]
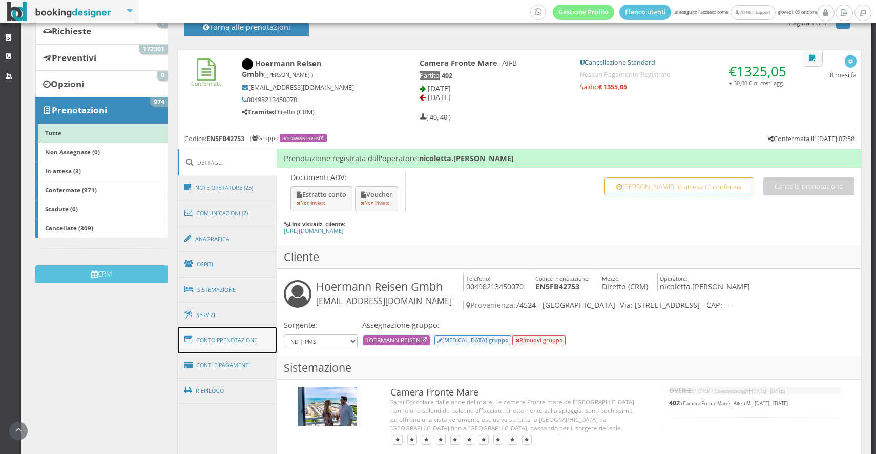
click at [248, 347] on link "Conto Prenotazione" at bounding box center [227, 340] width 99 height 27
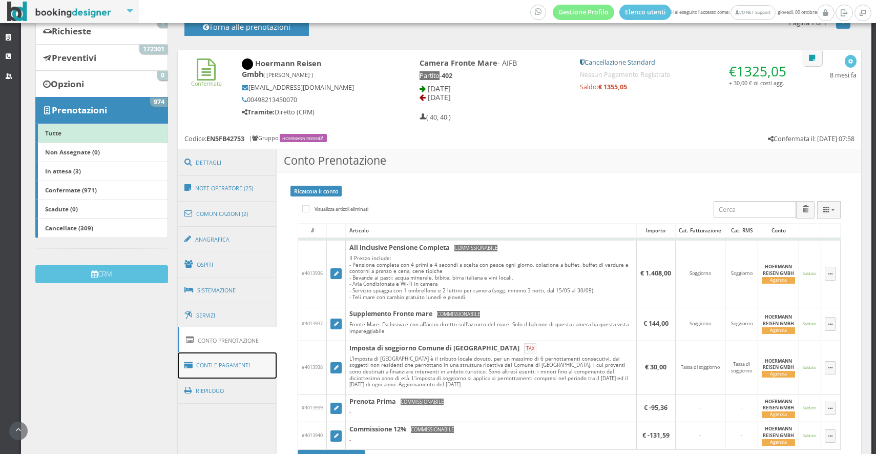
click at [248, 354] on link "Conti e Pagamenti" at bounding box center [227, 365] width 99 height 26
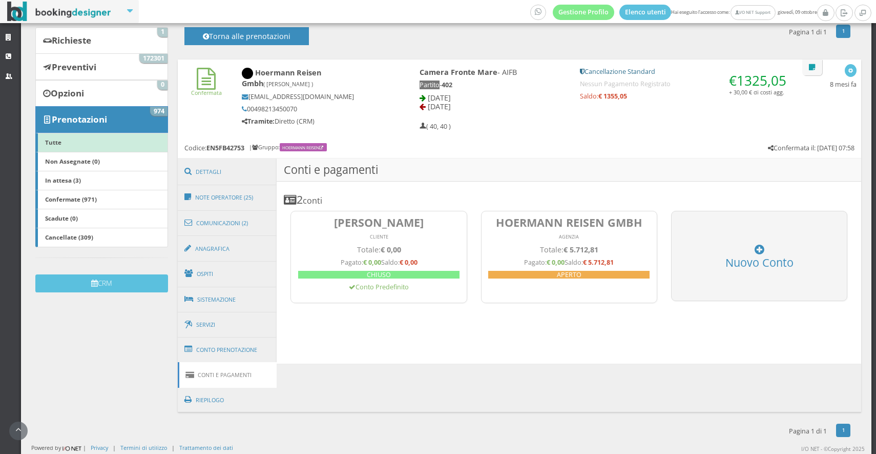
scroll to position [104, 0]
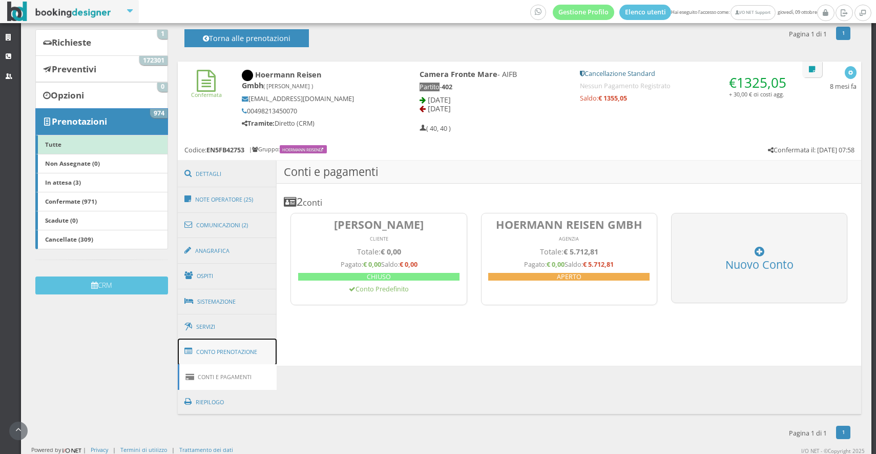
click at [250, 338] on link "Conto Prenotazione" at bounding box center [227, 351] width 99 height 27
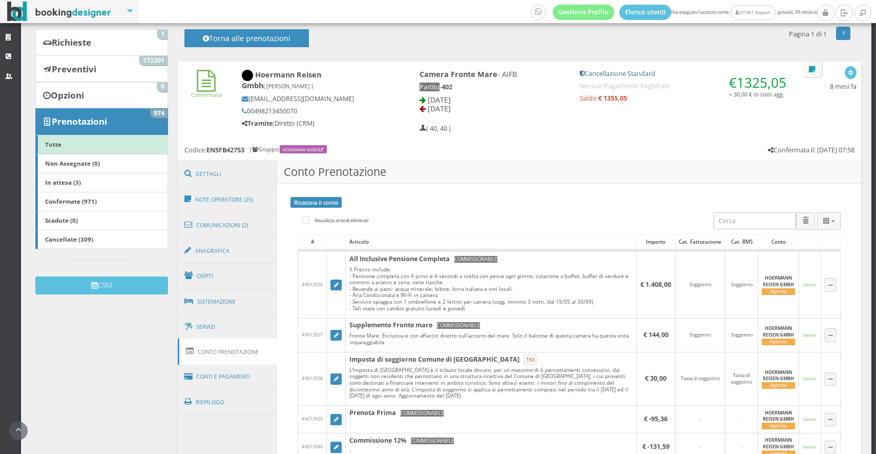
scroll to position [214, 0]
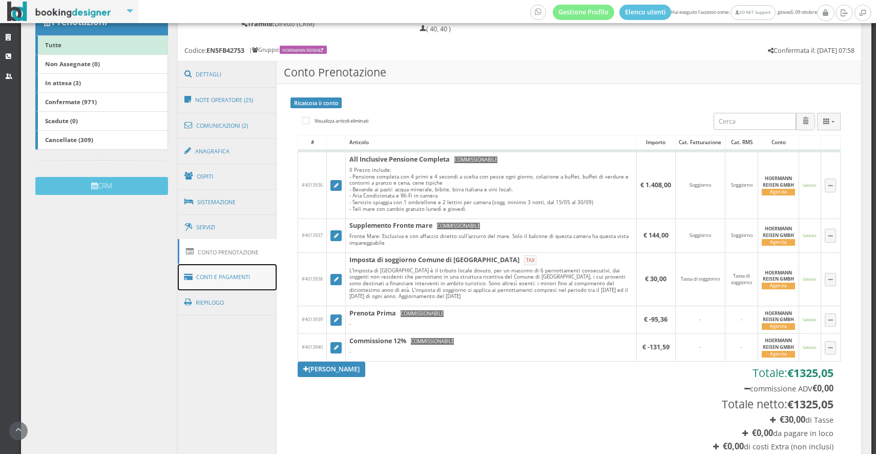
click at [240, 285] on link "Conti e Pagamenti" at bounding box center [227, 277] width 99 height 26
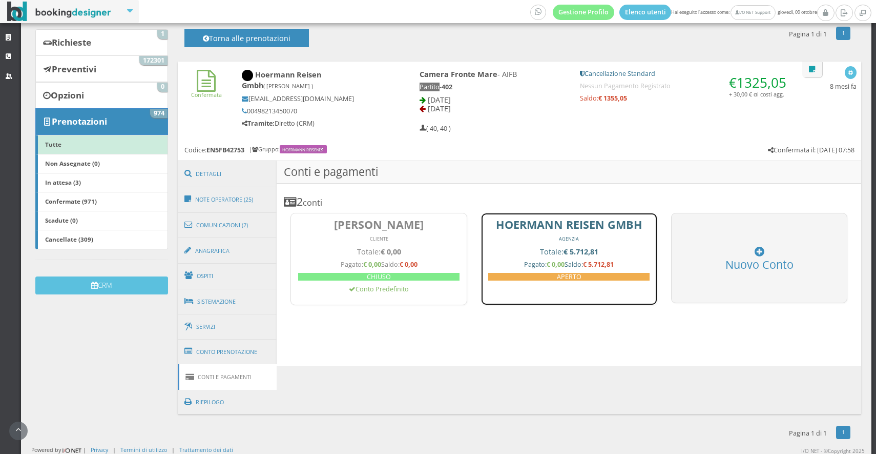
click at [582, 243] on link "HOERMANN REISEN GMBH AGENZIA Totale: € 5.712,81 Pagato: € 0,00 Saldo: € 5.712,8…" at bounding box center [569, 259] width 176 height 92
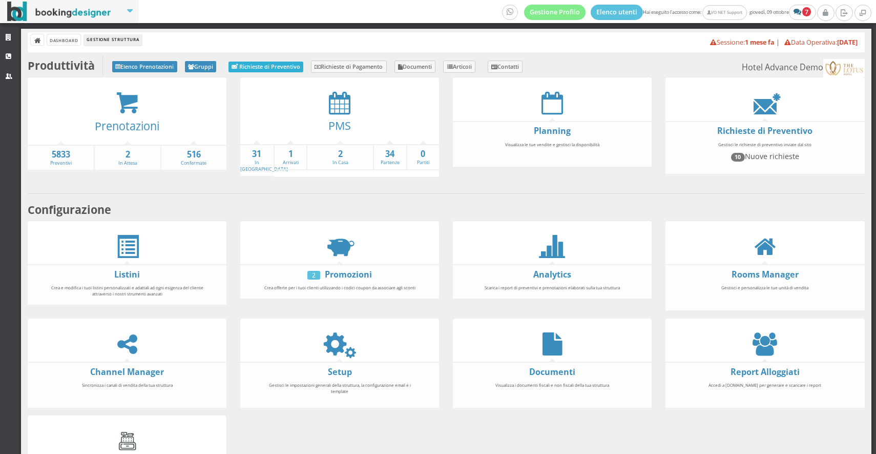
click at [277, 65] on link "Richieste di Preventivo" at bounding box center [266, 67] width 75 height 11
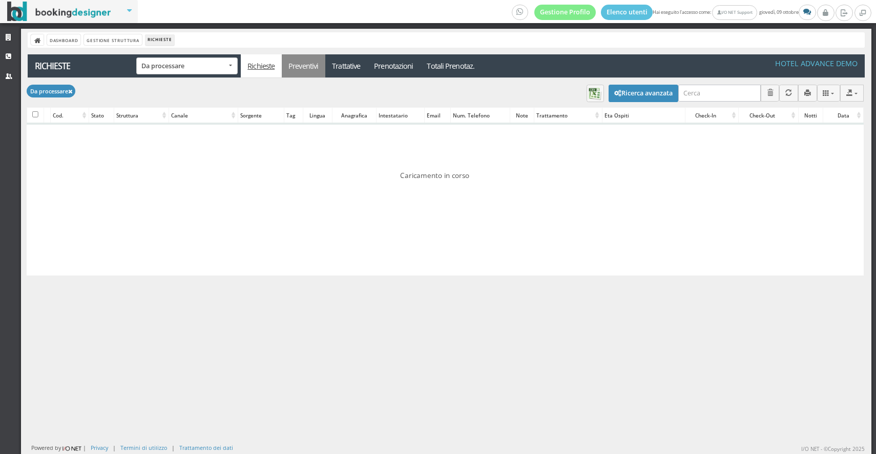
scroll to position [3, 0]
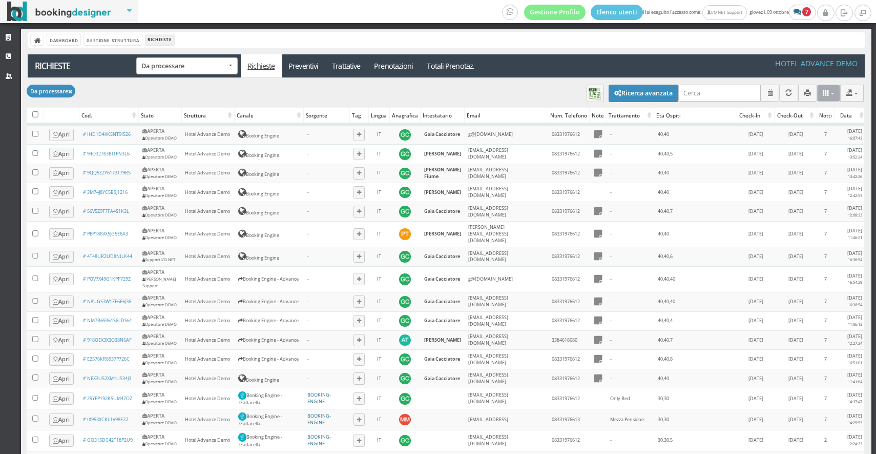
click at [829, 99] on button at bounding box center [830, 93] width 24 height 17
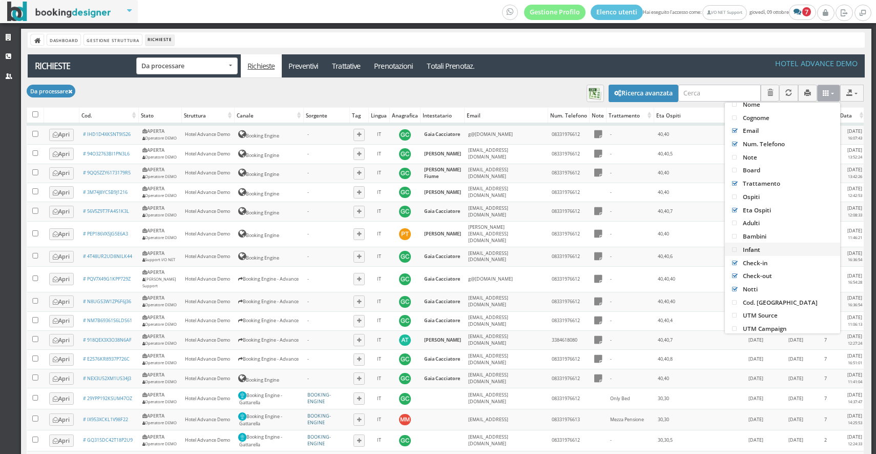
scroll to position [237, 0]
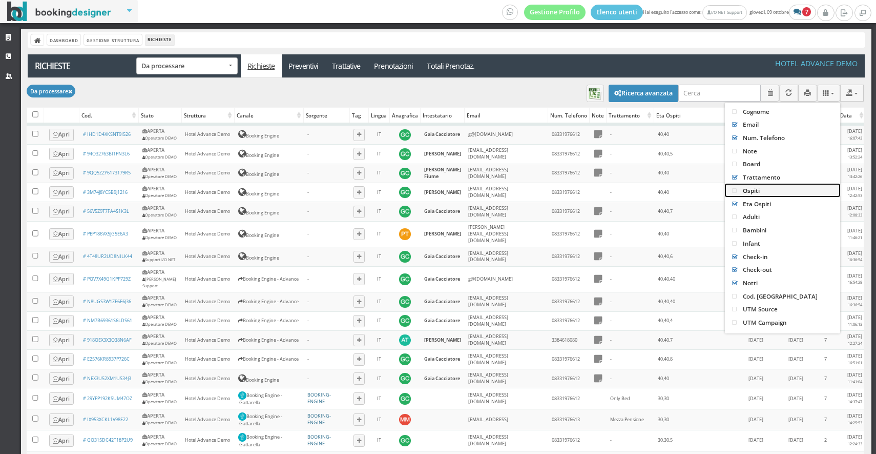
click at [755, 186] on link "Ospiti" at bounding box center [782, 189] width 115 height 13
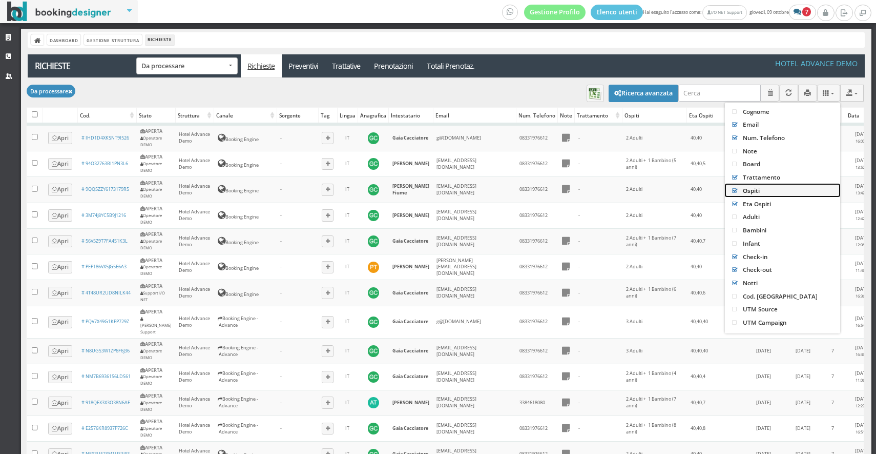
click at [755, 186] on link "Ospiti" at bounding box center [782, 189] width 115 height 13
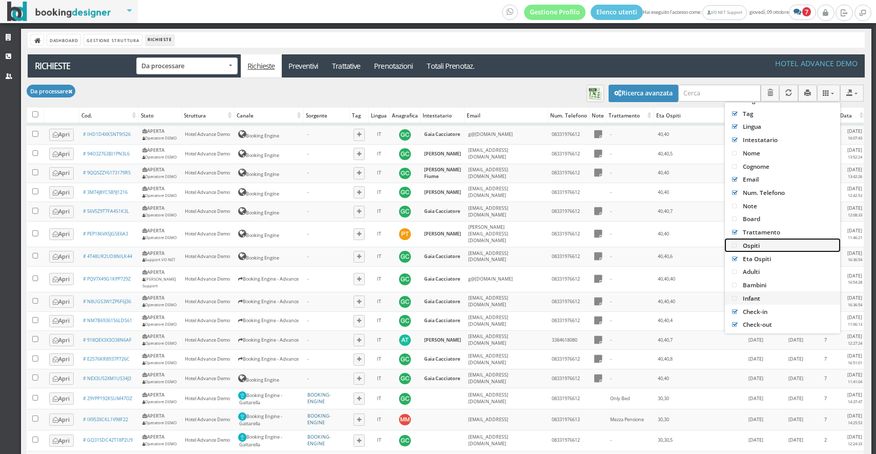
scroll to position [0, 0]
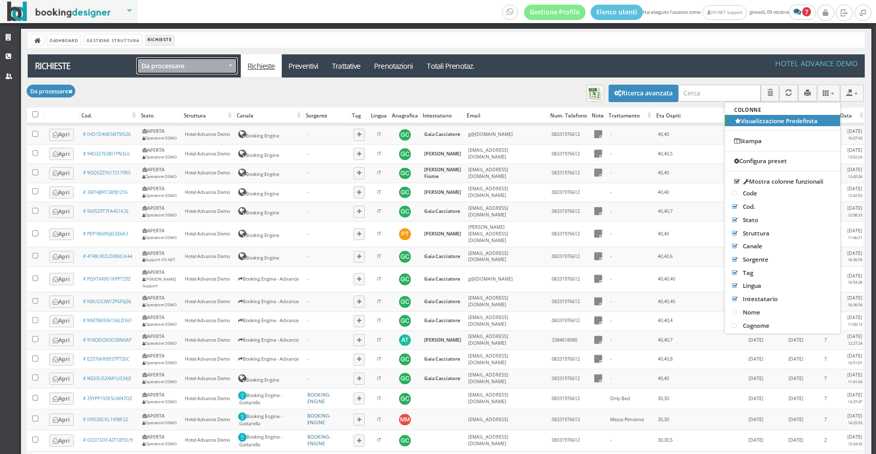
click at [195, 65] on span "Da processare" at bounding box center [186, 66] width 91 height 8
click at [191, 108] on link "Tutte" at bounding box center [186, 110] width 101 height 17
select select "all-requests"
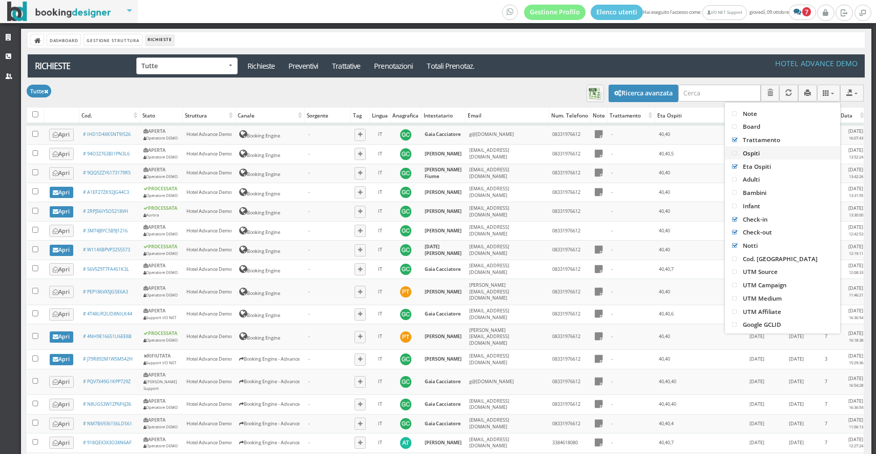
scroll to position [266, 0]
click at [763, 165] on link "Ospiti" at bounding box center [782, 164] width 115 height 13
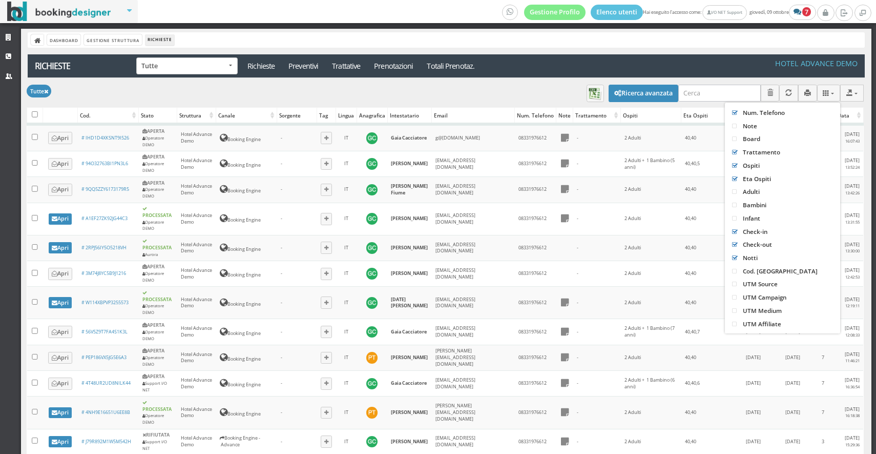
click at [502, 91] on div "Modifica selezionati: Segna come da processare [PERSON_NAME] come già aperte [P…" at bounding box center [446, 92] width 838 height 29
